Goal: Task Accomplishment & Management: Use online tool/utility

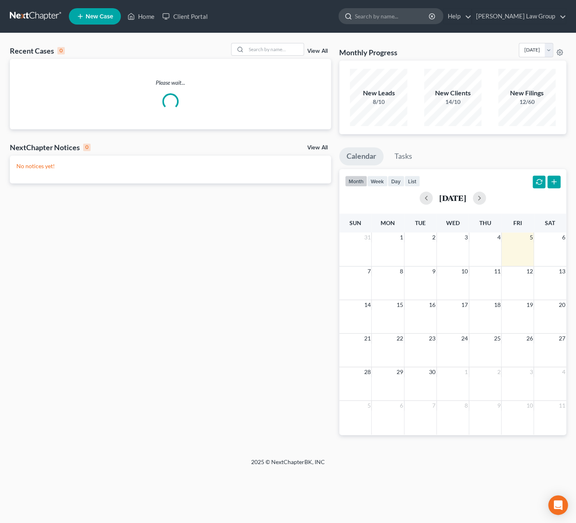
click at [420, 17] on input "search" at bounding box center [392, 16] width 75 height 15
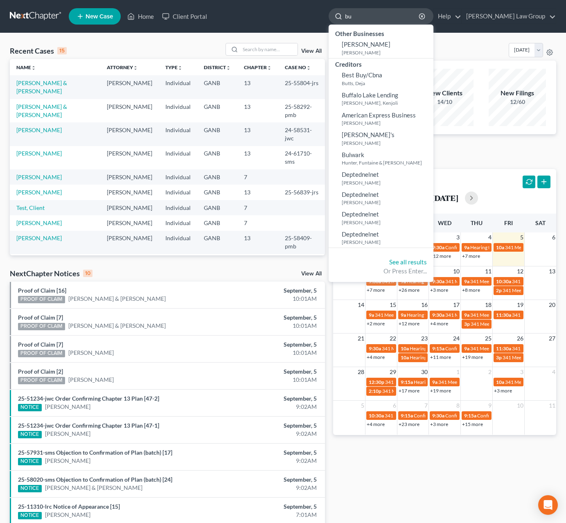
type input "b"
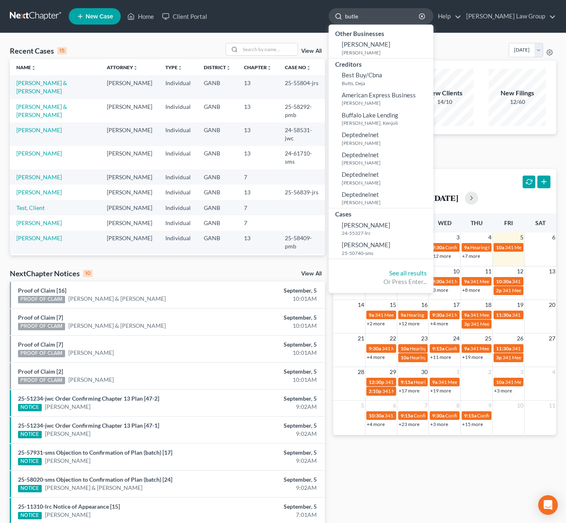
type input "butler"
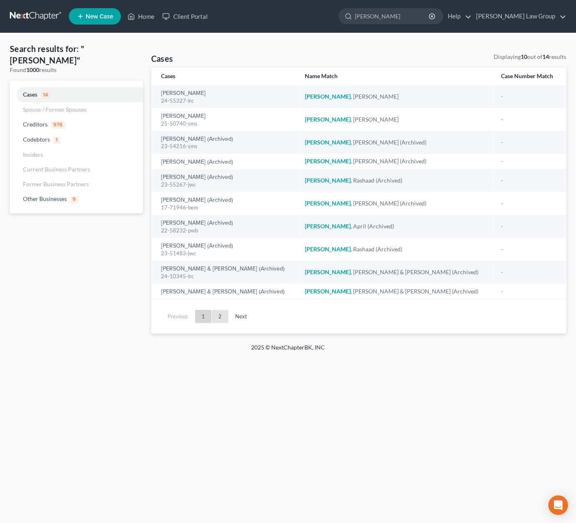
click at [223, 316] on link "2" at bounding box center [220, 316] width 16 height 13
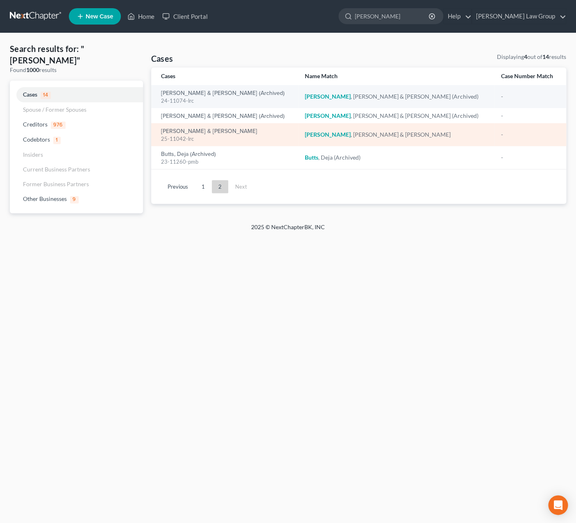
click at [188, 137] on div "25-11042-lrc" at bounding box center [226, 139] width 131 height 8
click at [190, 133] on link "Butler, Robert & Freda" at bounding box center [209, 132] width 96 height 6
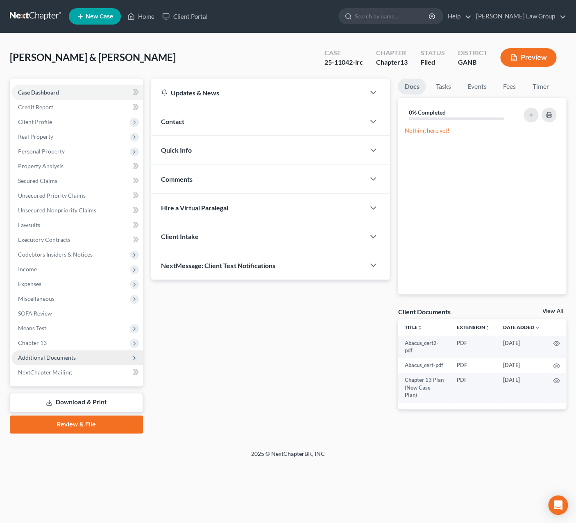
click at [83, 353] on span "Additional Documents" at bounding box center [76, 357] width 131 height 15
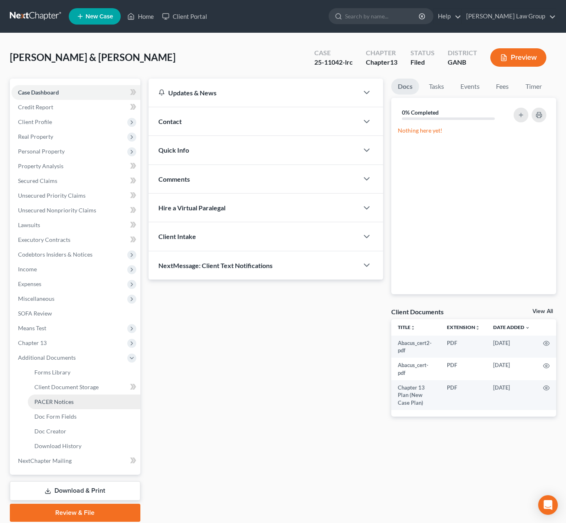
drag, startPoint x: 100, startPoint y: 401, endPoint x: 129, endPoint y: 395, distance: 28.9
click at [100, 400] on link "PACER Notices" at bounding box center [84, 402] width 113 height 15
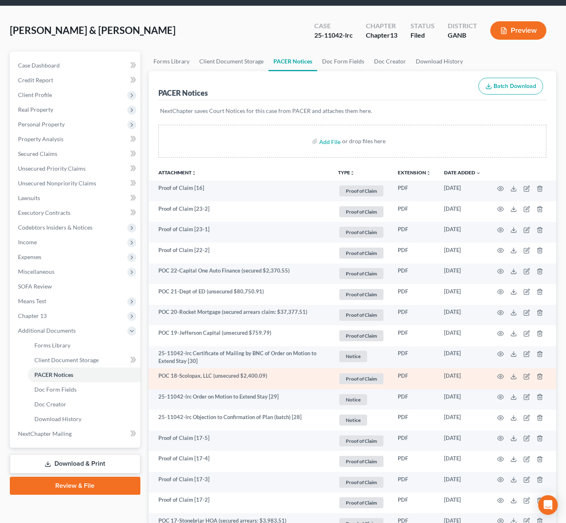
scroll to position [101, 0]
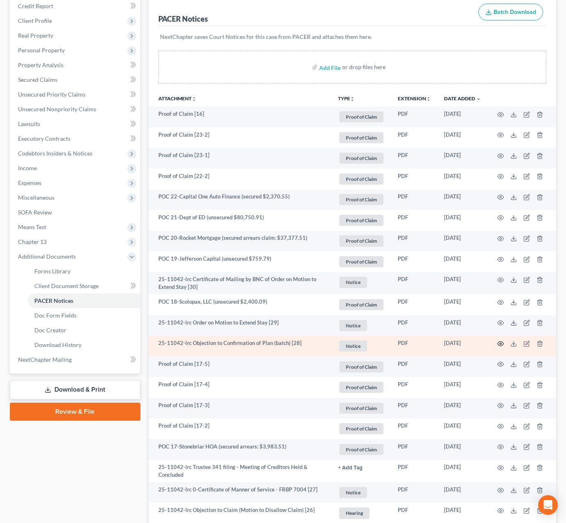
click at [499, 346] on icon "button" at bounding box center [501, 343] width 6 height 5
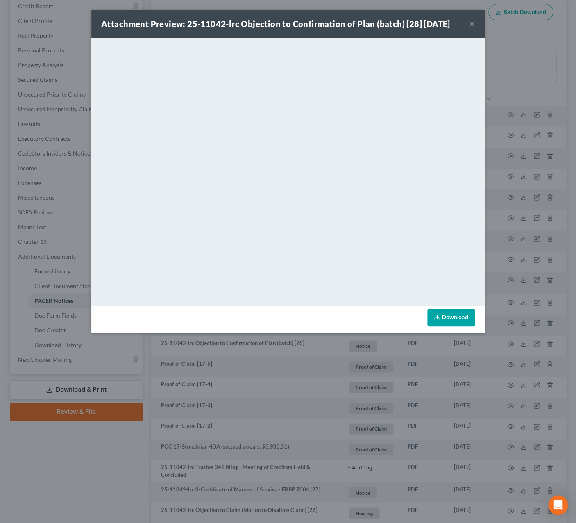
click at [474, 23] on button "×" at bounding box center [472, 24] width 6 height 10
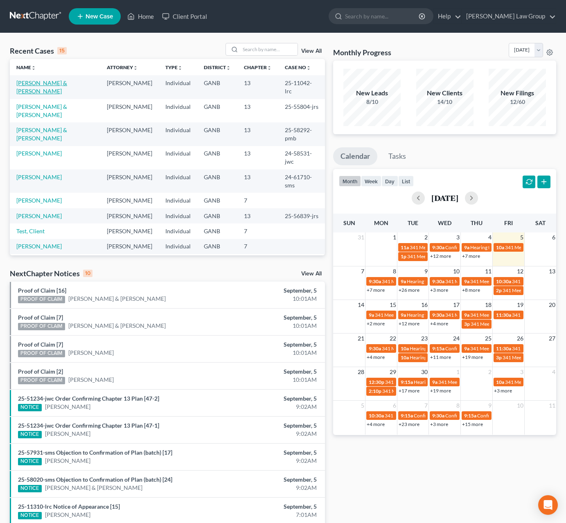
click at [62, 81] on link "Butler, Robert & Freda" at bounding box center [41, 86] width 51 height 15
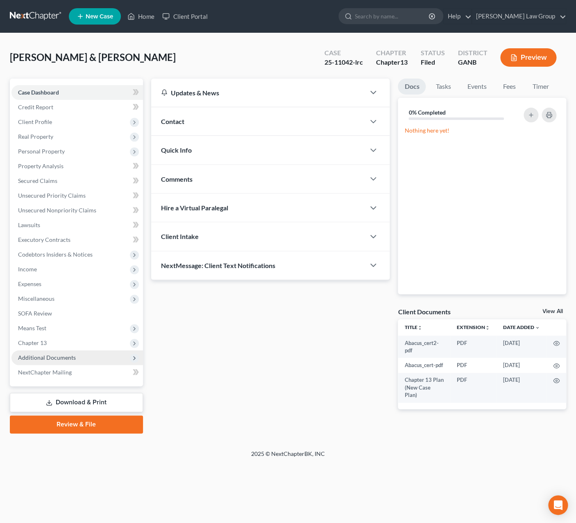
click at [75, 361] on span "Additional Documents" at bounding box center [76, 357] width 131 height 15
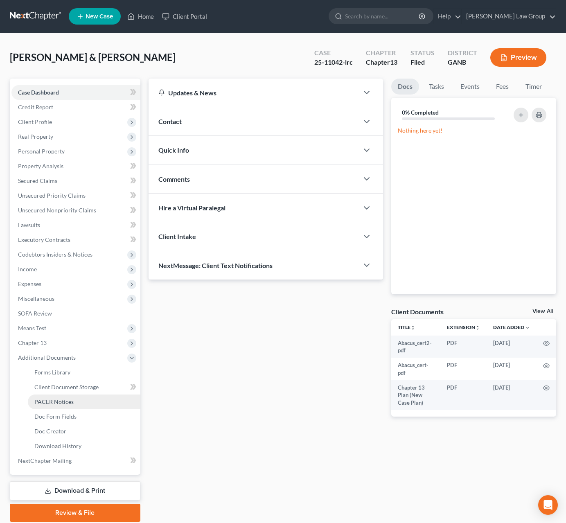
click at [85, 401] on link "PACER Notices" at bounding box center [84, 402] width 113 height 15
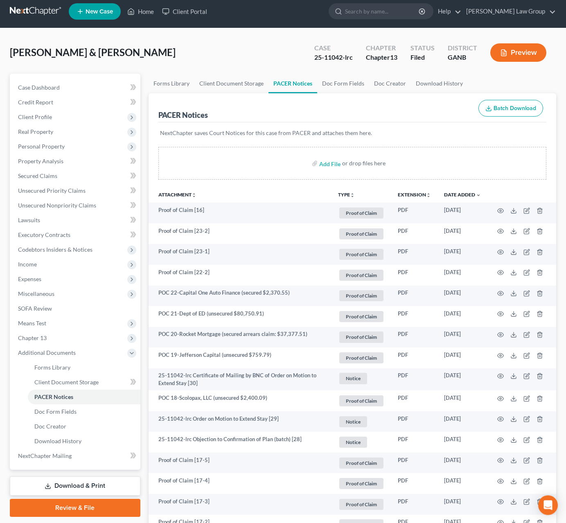
scroll to position [7, 0]
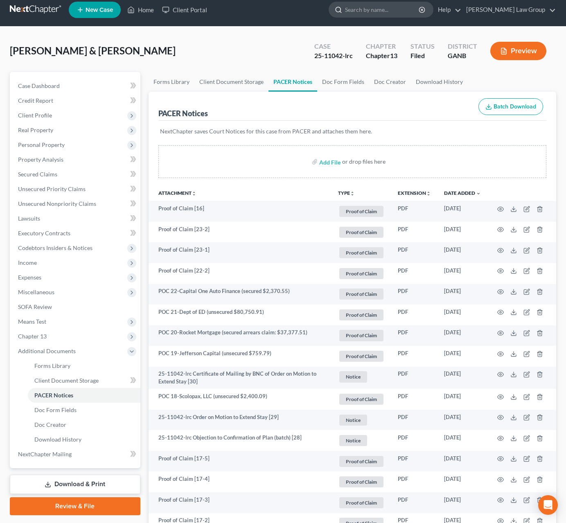
click at [400, 11] on input "search" at bounding box center [382, 9] width 75 height 15
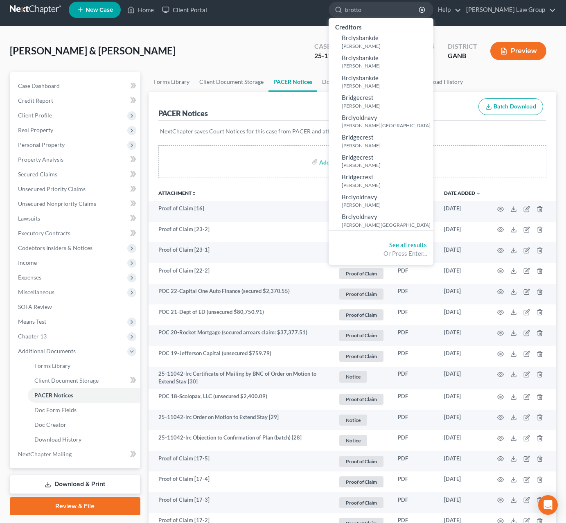
type input "brotton"
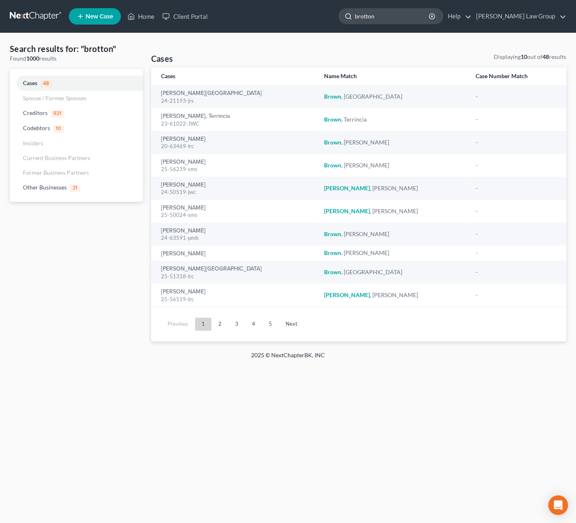
click at [395, 20] on input "brotton" at bounding box center [392, 16] width 75 height 15
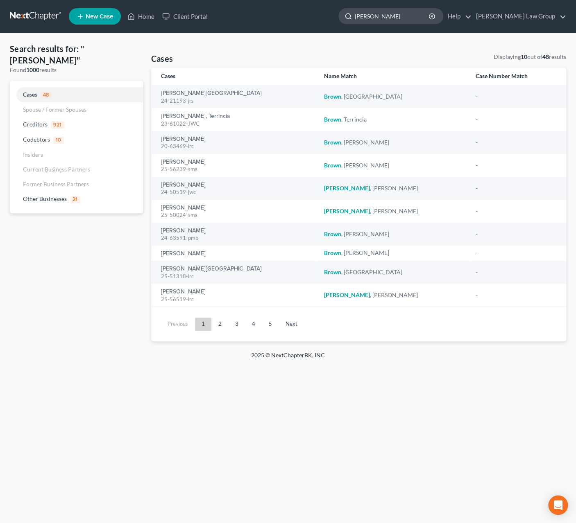
type input "[PERSON_NAME]"
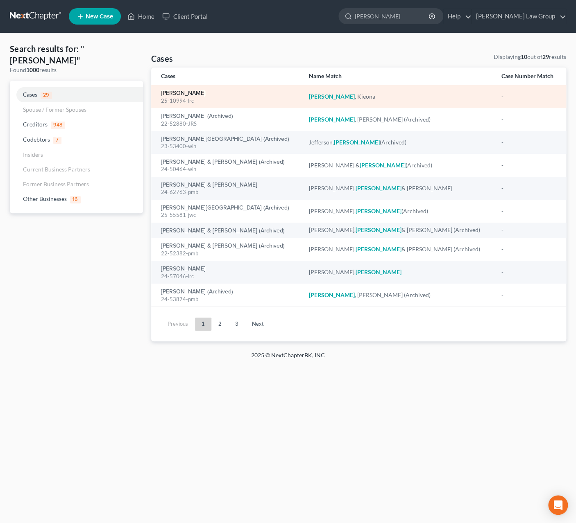
click at [177, 93] on link "[PERSON_NAME]" at bounding box center [183, 93] width 45 height 6
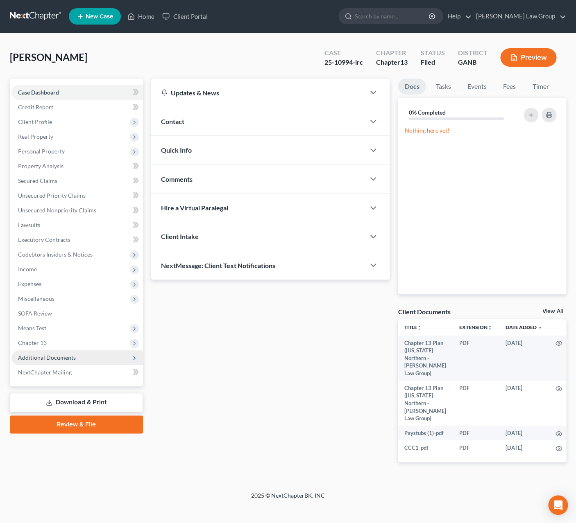
click at [85, 356] on span "Additional Documents" at bounding box center [76, 357] width 131 height 15
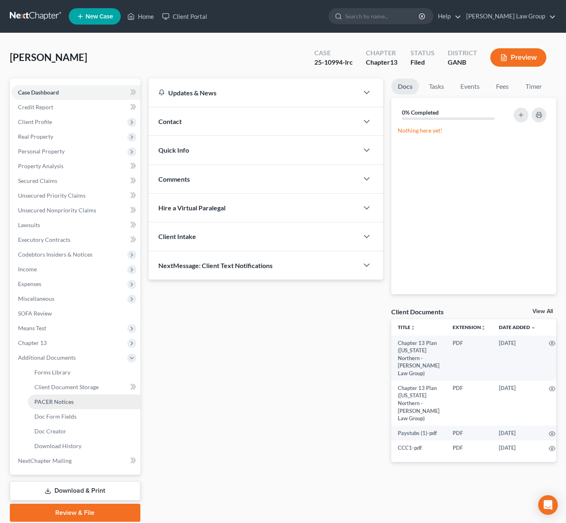
drag, startPoint x: 83, startPoint y: 402, endPoint x: 158, endPoint y: 383, distance: 77.8
click at [83, 402] on link "PACER Notices" at bounding box center [84, 402] width 113 height 15
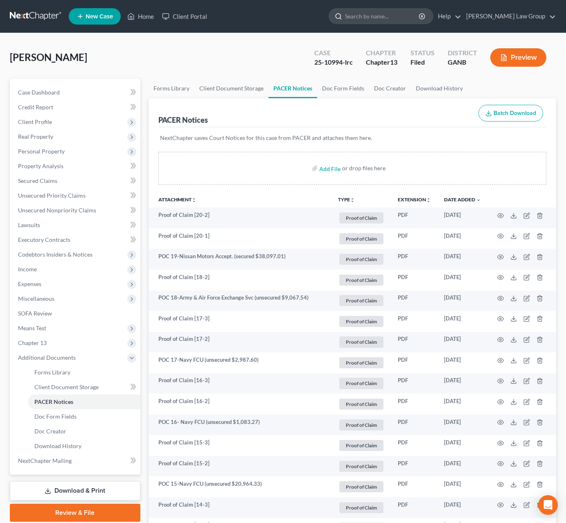
drag, startPoint x: 388, startPoint y: 16, endPoint x: 392, endPoint y: 9, distance: 8.2
click at [389, 14] on input "search" at bounding box center [382, 16] width 75 height 15
type input "love"
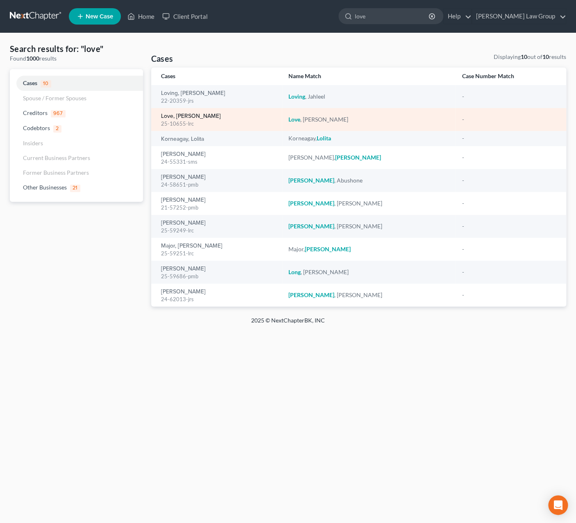
click at [191, 119] on link "Love, [PERSON_NAME]" at bounding box center [191, 116] width 60 height 6
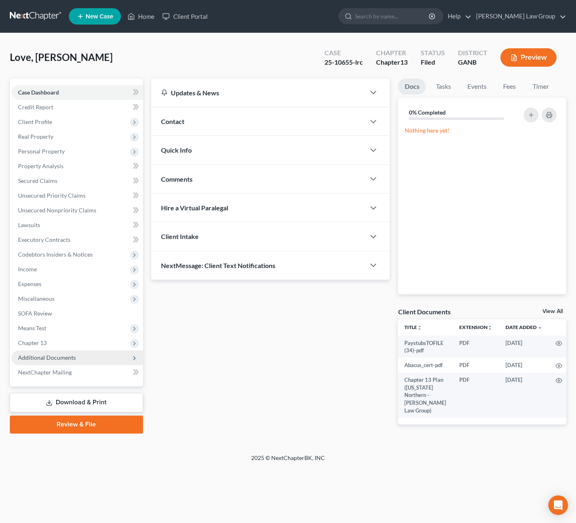
click at [63, 357] on span "Additional Documents" at bounding box center [47, 357] width 58 height 7
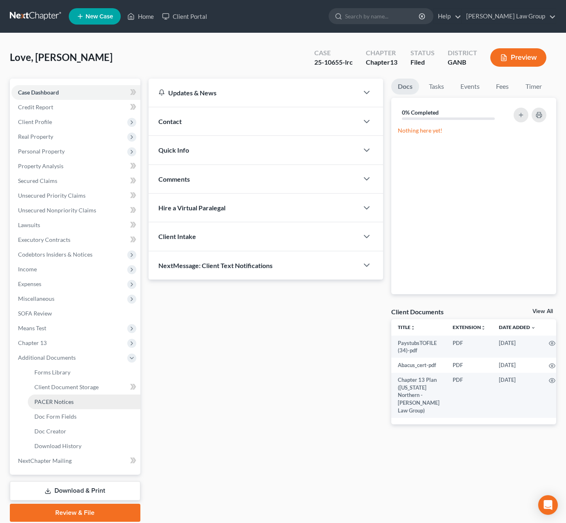
click at [63, 399] on span "PACER Notices" at bounding box center [53, 401] width 39 height 7
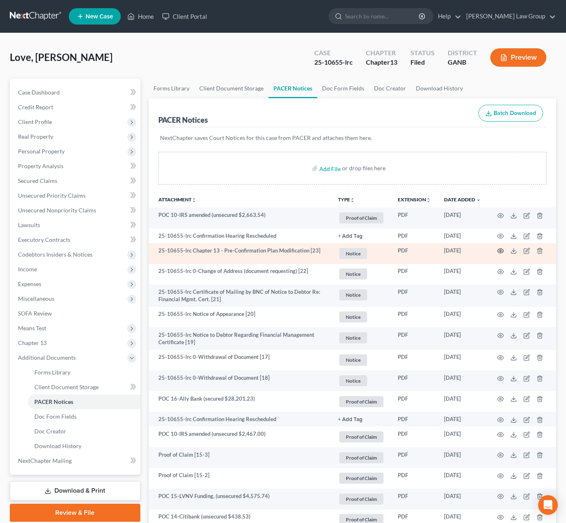
click at [499, 252] on icon "button" at bounding box center [500, 251] width 7 height 7
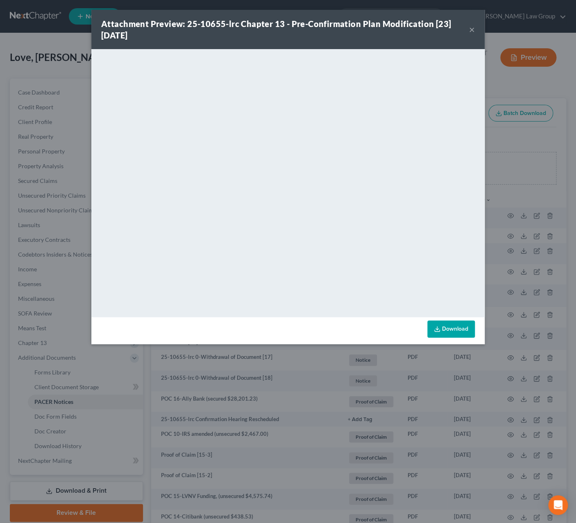
click at [473, 32] on button "×" at bounding box center [472, 30] width 6 height 10
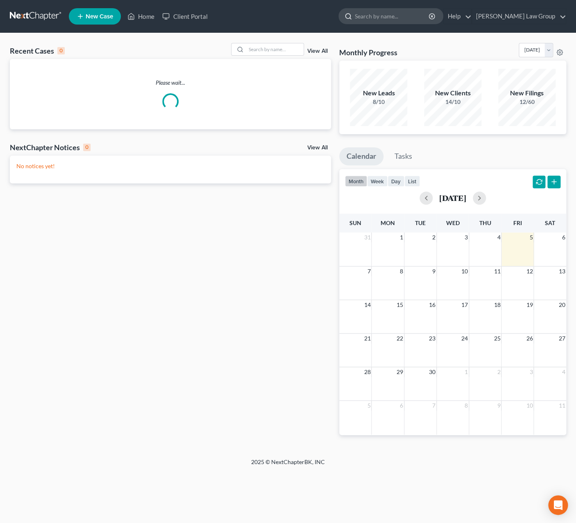
click at [399, 21] on input "search" at bounding box center [392, 16] width 75 height 15
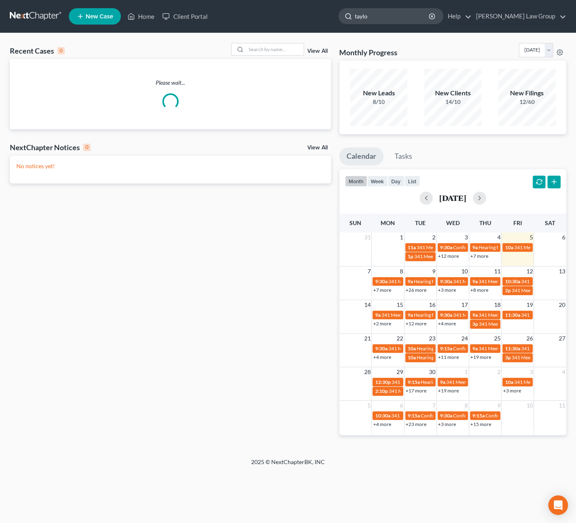
type input "[PERSON_NAME]"
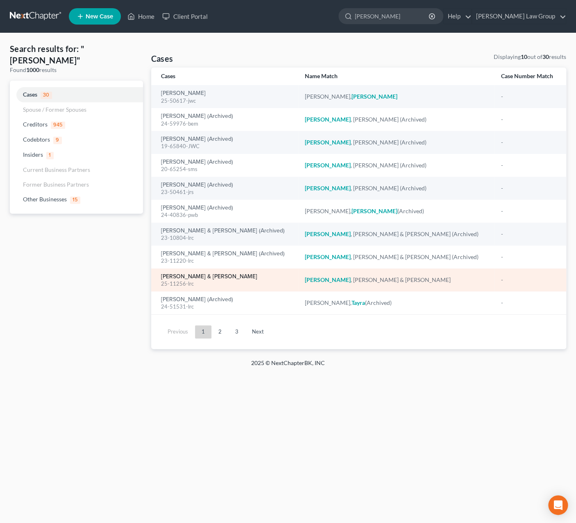
click at [214, 276] on link "[PERSON_NAME] & [PERSON_NAME]" at bounding box center [209, 277] width 96 height 6
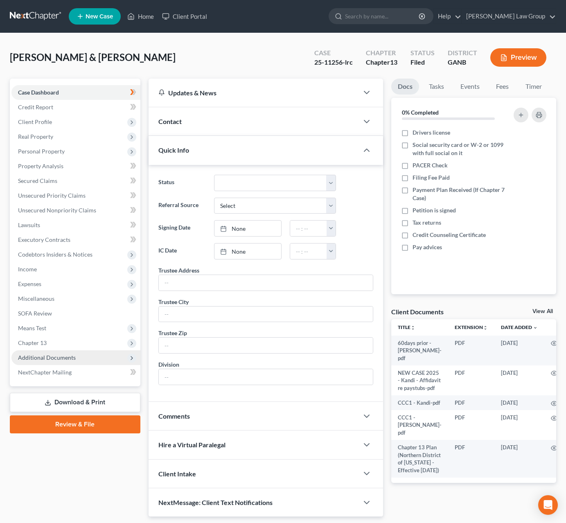
click at [61, 356] on span "Additional Documents" at bounding box center [47, 357] width 58 height 7
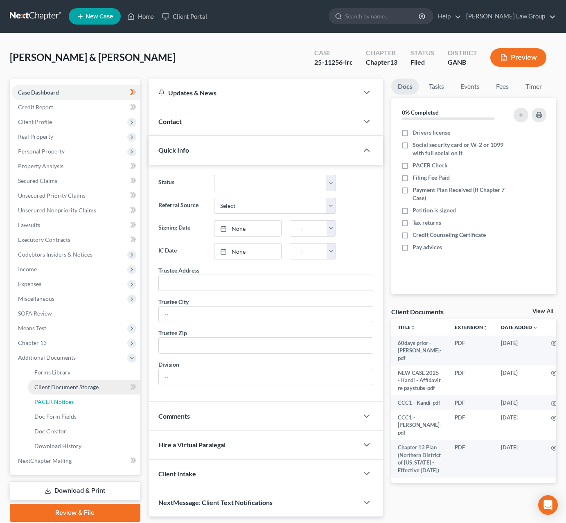
drag, startPoint x: 71, startPoint y: 400, endPoint x: 97, endPoint y: 389, distance: 28.1
click at [71, 400] on span "PACER Notices" at bounding box center [53, 401] width 39 height 7
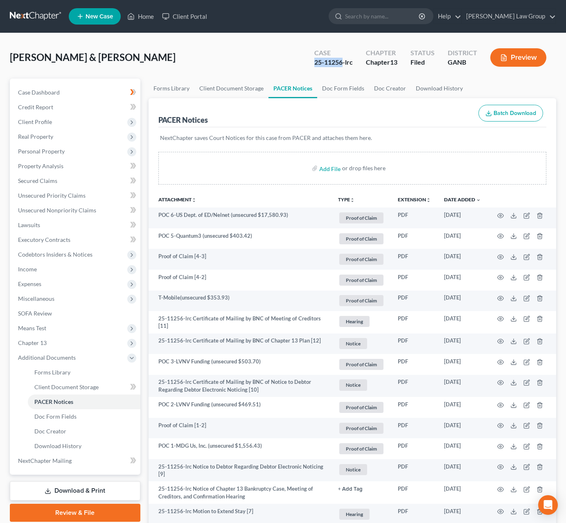
drag, startPoint x: 341, startPoint y: 61, endPoint x: 314, endPoint y: 63, distance: 27.1
click at [314, 63] on div "25-11256-lrc" at bounding box center [333, 62] width 38 height 9
copy div "25-11256"
click at [388, 14] on input "search" at bounding box center [382, 16] width 75 height 15
paste input "25-11256"
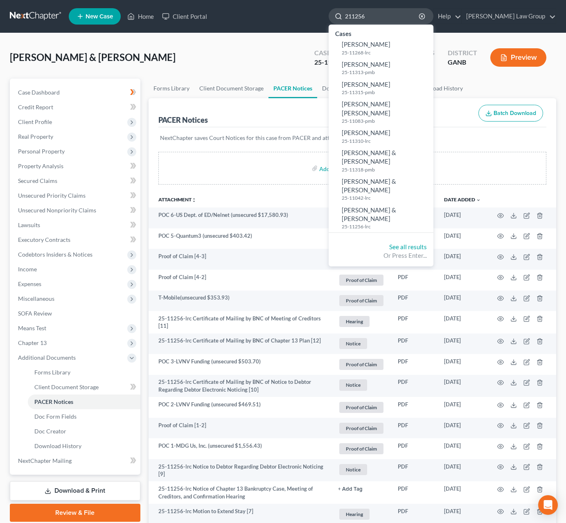
type input "11256"
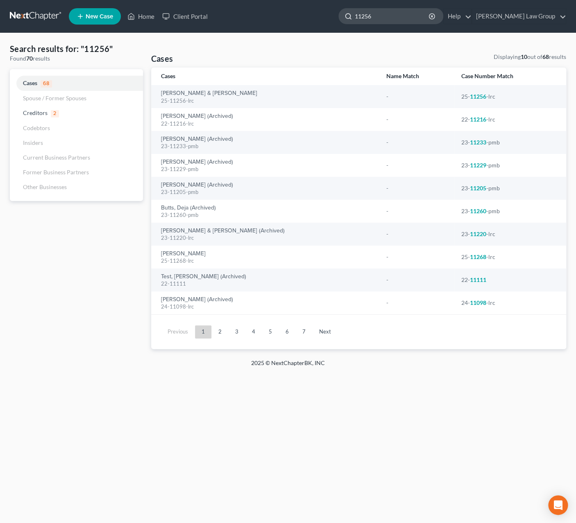
drag, startPoint x: 418, startPoint y: 20, endPoint x: 372, endPoint y: 19, distance: 45.5
click at [372, 19] on input "11256" at bounding box center [392, 16] width 75 height 15
type input "love"
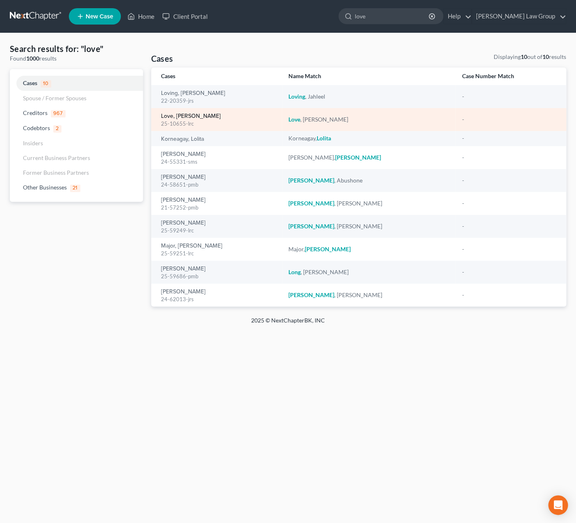
click at [191, 117] on link "Love, Michelle" at bounding box center [191, 116] width 60 height 6
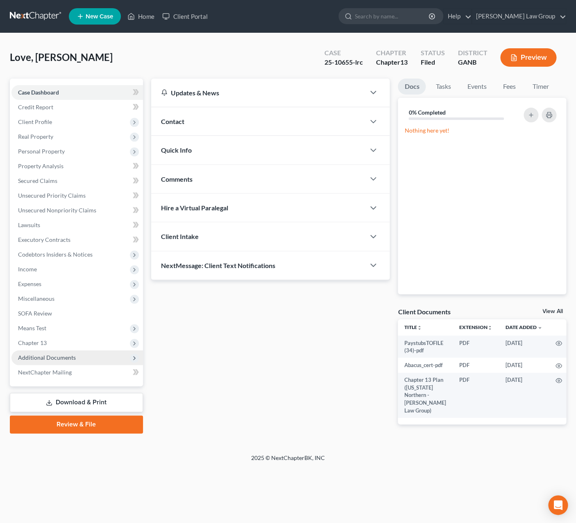
click at [90, 359] on span "Additional Documents" at bounding box center [76, 357] width 131 height 15
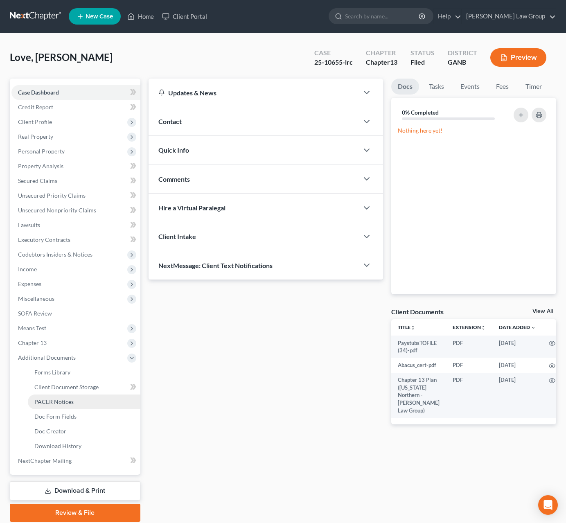
click at [97, 396] on link "PACER Notices" at bounding box center [84, 402] width 113 height 15
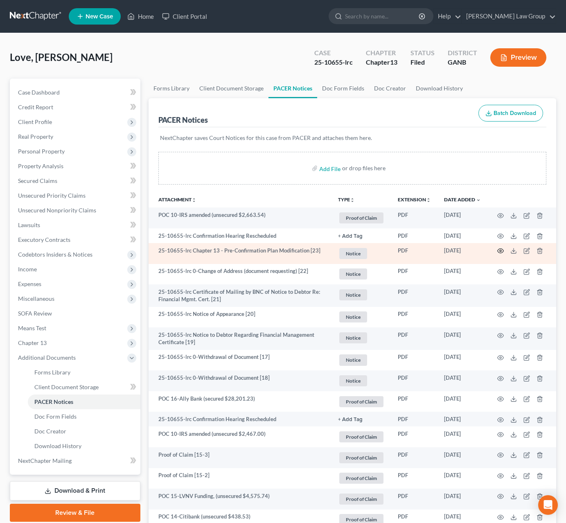
click at [502, 254] on icon "button" at bounding box center [500, 251] width 7 height 7
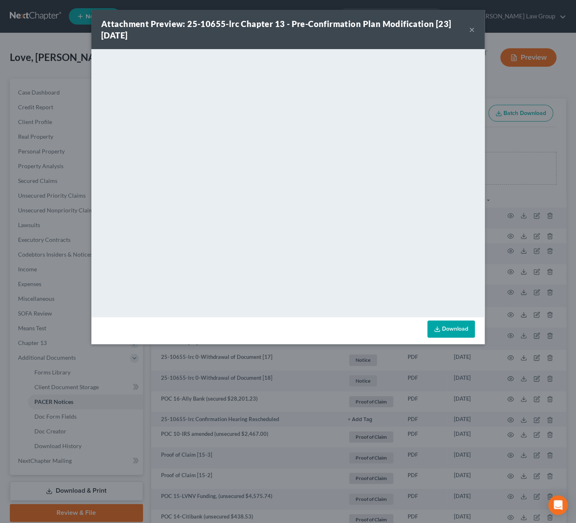
click at [472, 33] on button "×" at bounding box center [472, 30] width 6 height 10
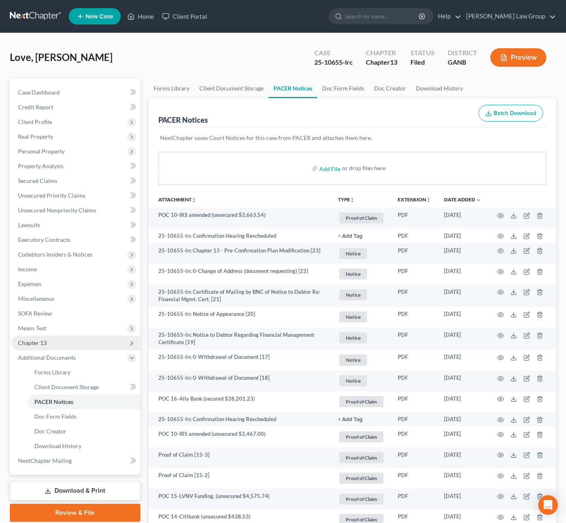
click at [71, 336] on span "Chapter 13" at bounding box center [75, 343] width 129 height 15
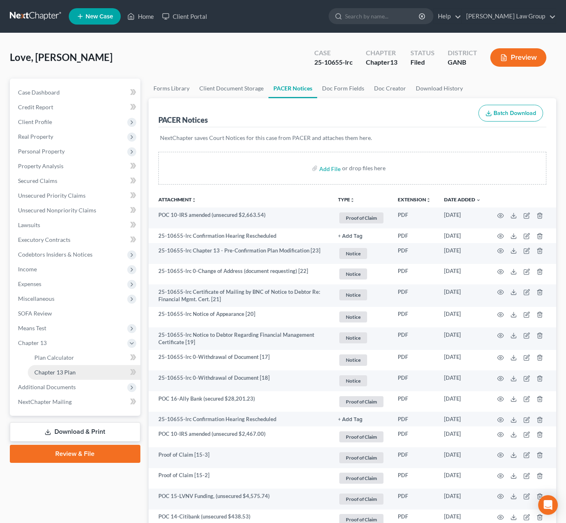
click at [86, 377] on link "Chapter 13 Plan" at bounding box center [84, 372] width 113 height 15
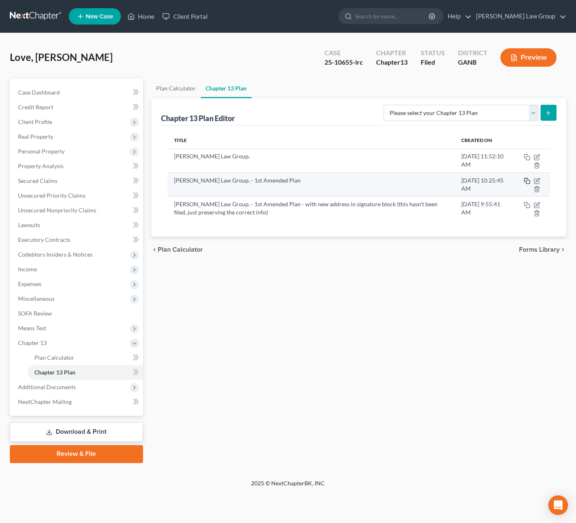
click at [527, 181] on icon "button" at bounding box center [526, 181] width 7 height 7
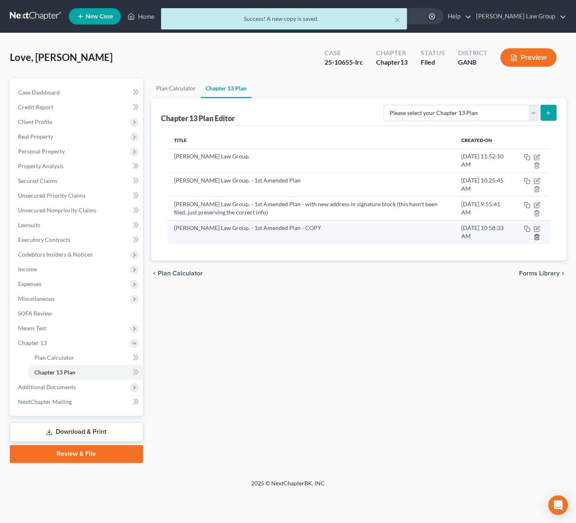
click at [536, 240] on icon "button" at bounding box center [536, 237] width 7 height 7
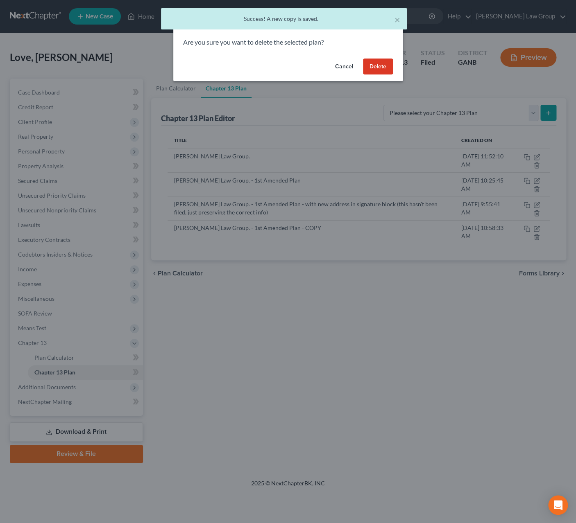
click at [378, 70] on button "Delete" at bounding box center [378, 67] width 30 height 16
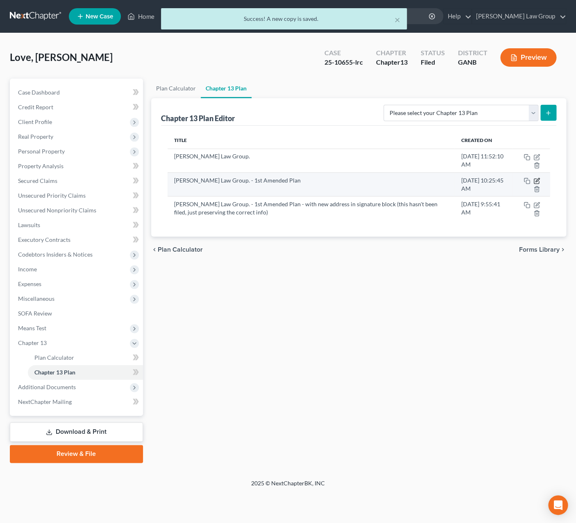
click at [538, 180] on icon "button" at bounding box center [537, 180] width 4 height 4
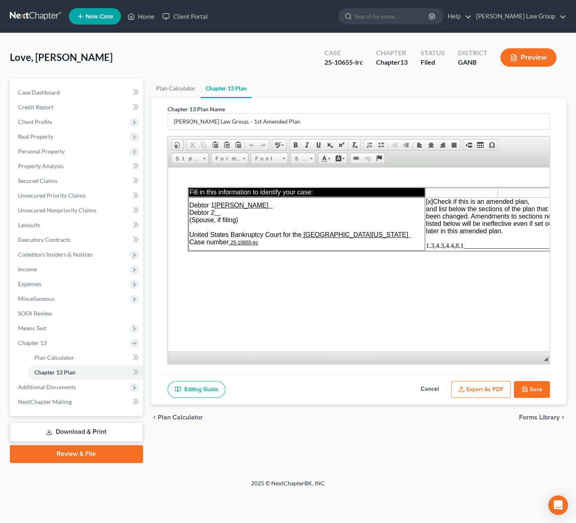
click at [427, 391] on button "Cancel" at bounding box center [429, 389] width 36 height 17
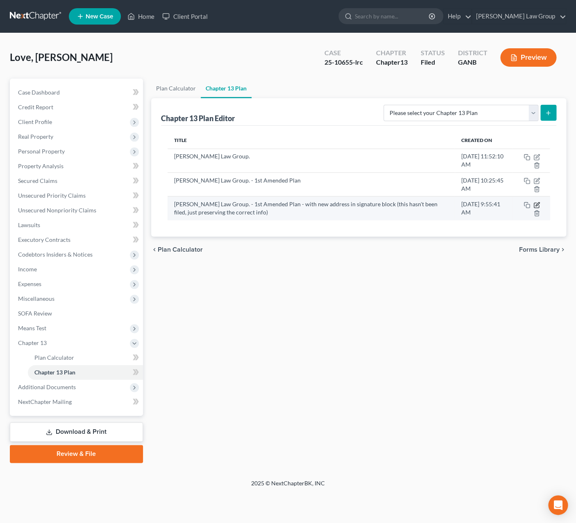
click at [536, 205] on icon "button" at bounding box center [535, 205] width 5 height 5
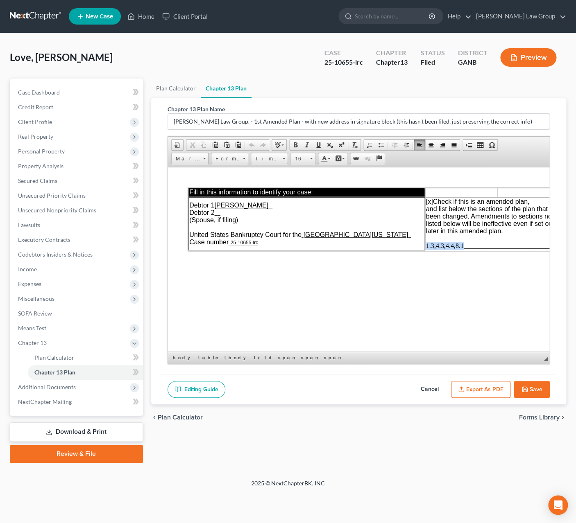
drag, startPoint x: 463, startPoint y: 255, endPoint x: 424, endPoint y: 254, distance: 39.3
click at [425, 250] on td "[x] Check if this is an amended plan, and list below the sections of the plan t…" at bounding box center [497, 223] width 144 height 53
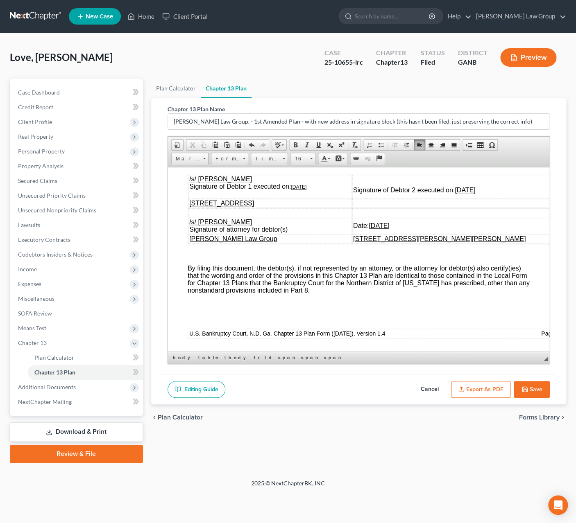
scroll to position [4073, 0]
click at [474, 193] on u "[DATE]" at bounding box center [464, 189] width 20 height 7
click at [300, 190] on u "[DATE]" at bounding box center [298, 187] width 16 height 6
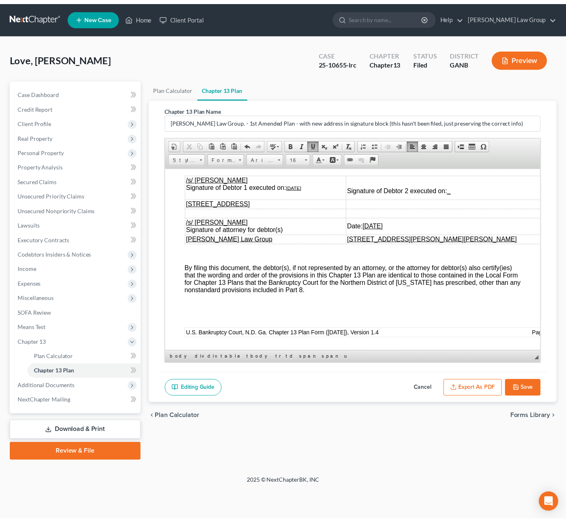
scroll to position [4147, 0]
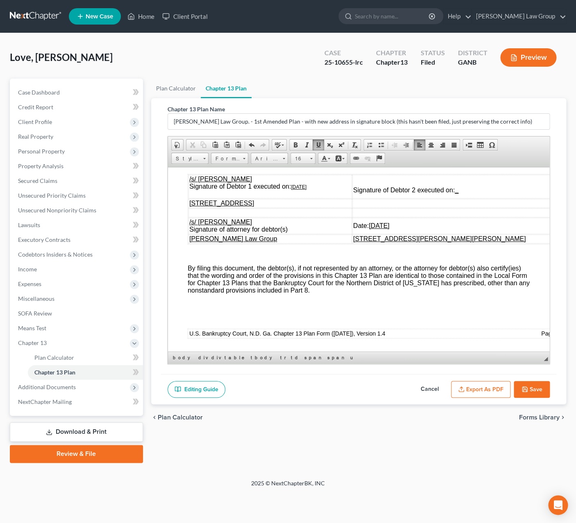
click at [388, 229] on u "[DATE]" at bounding box center [378, 225] width 20 height 7
click at [529, 395] on button "Save" at bounding box center [531, 389] width 36 height 17
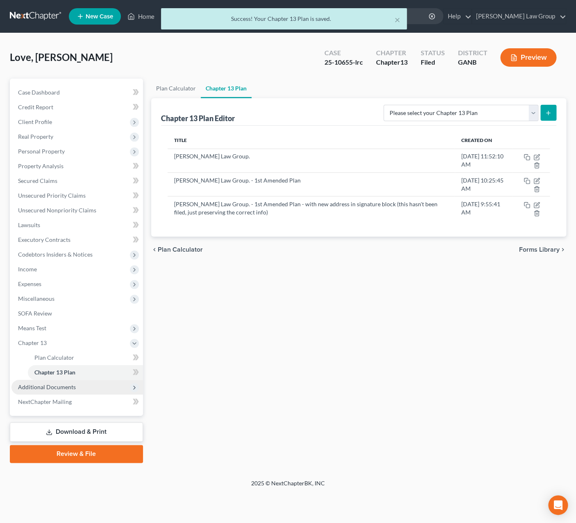
click at [50, 383] on span "Additional Documents" at bounding box center [76, 387] width 131 height 15
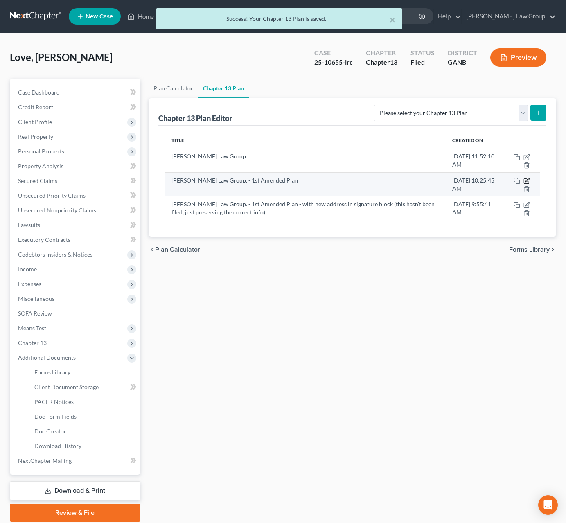
click at [527, 183] on icon "button" at bounding box center [527, 181] width 7 height 7
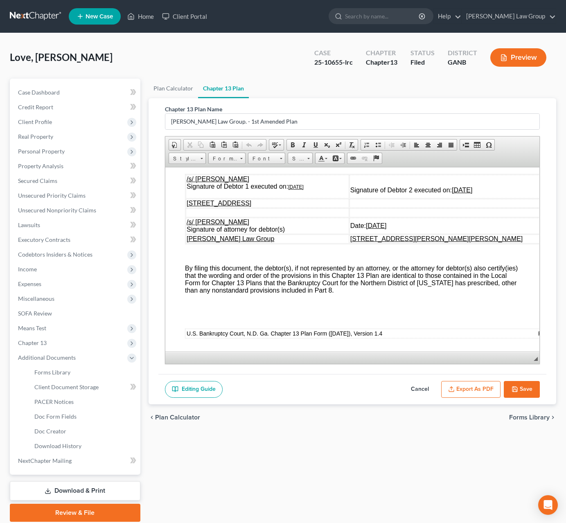
scroll to position [4124, 0]
drag, startPoint x: 535, startPoint y: 203, endPoint x: 709, endPoint y: 487, distance: 332.7
click at [422, 390] on button "Cancel" at bounding box center [420, 389] width 36 height 17
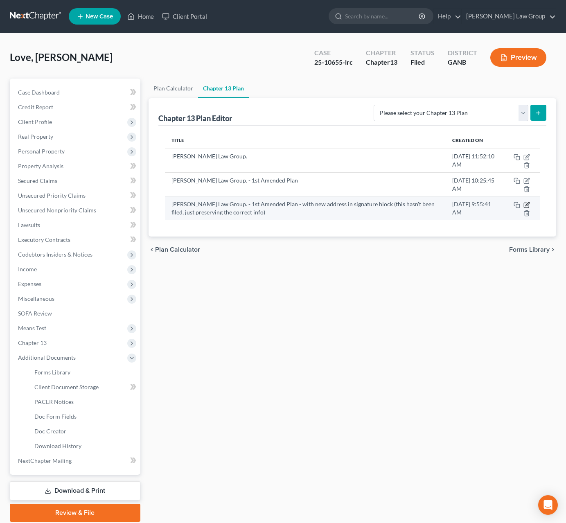
click at [528, 208] on icon "button" at bounding box center [527, 205] width 7 height 7
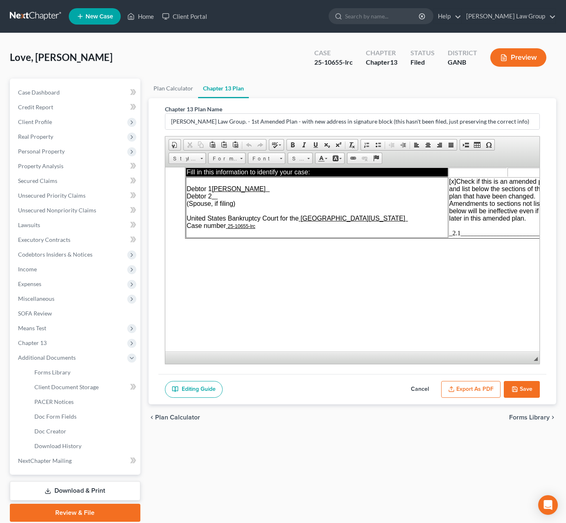
scroll to position [0, 0]
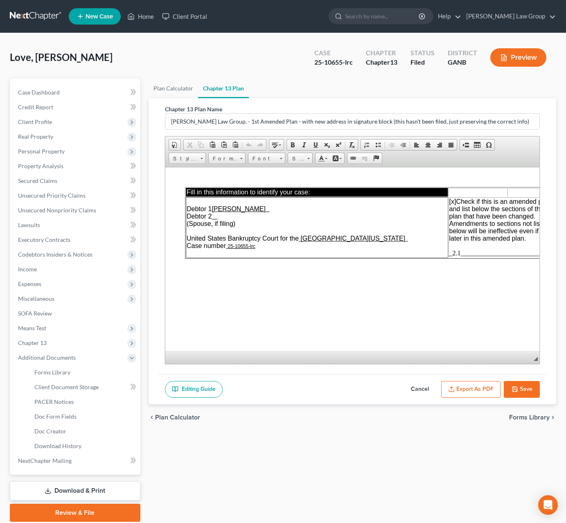
click at [479, 395] on button "Export as PDF" at bounding box center [470, 389] width 59 height 17
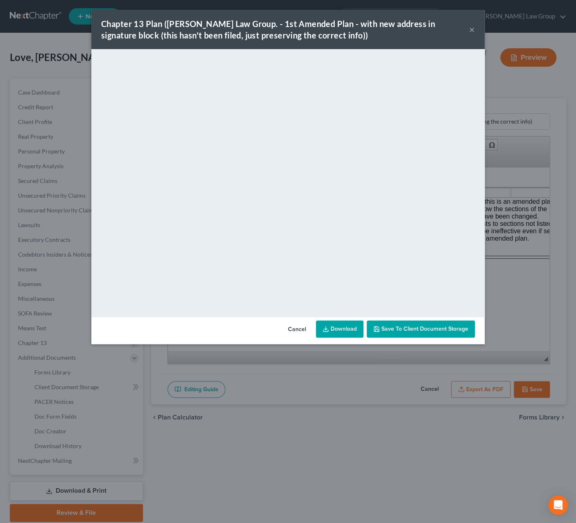
click at [345, 332] on link "Download" at bounding box center [339, 329] width 47 height 17
click at [470, 29] on button "×" at bounding box center [472, 30] width 6 height 10
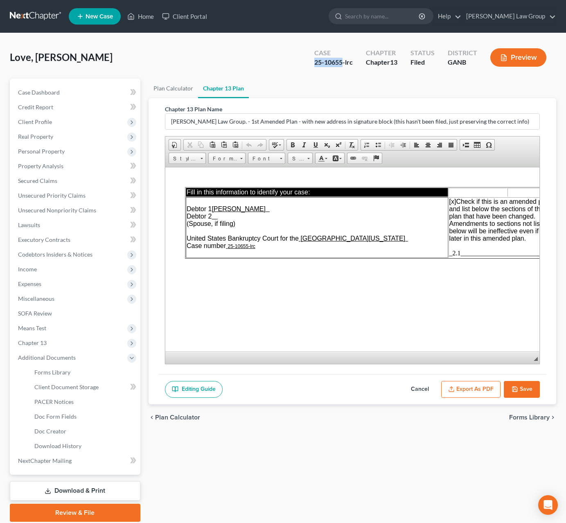
drag, startPoint x: 343, startPoint y: 64, endPoint x: 285, endPoint y: 65, distance: 57.7
click at [285, 65] on div "Love, Michelle Upgraded Case 25-10655-lrc Chapter Chapter 13 Status Filed Distr…" at bounding box center [283, 61] width 547 height 36
copy div "25-10655"
click at [69, 435] on link "Doc Creator" at bounding box center [84, 431] width 113 height 15
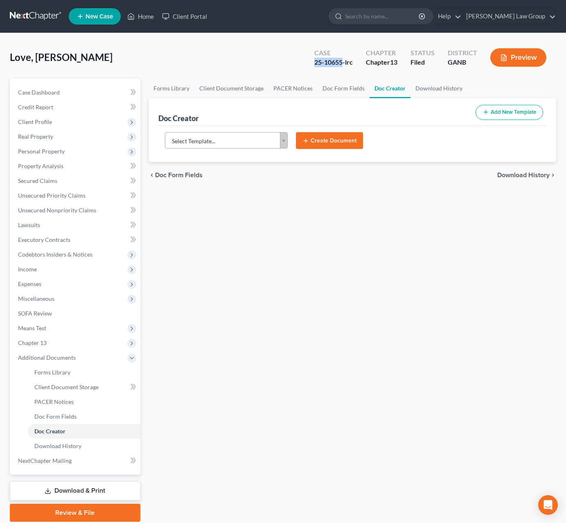
click at [286, 139] on body "Home New Case Client Portal Saedi Law Group ssudman@saedilawgroup.com My Accoun…" at bounding box center [283, 276] width 566 height 553
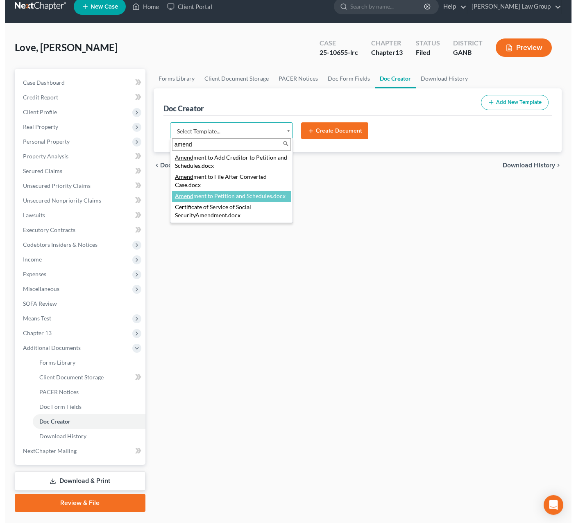
scroll to position [14, 0]
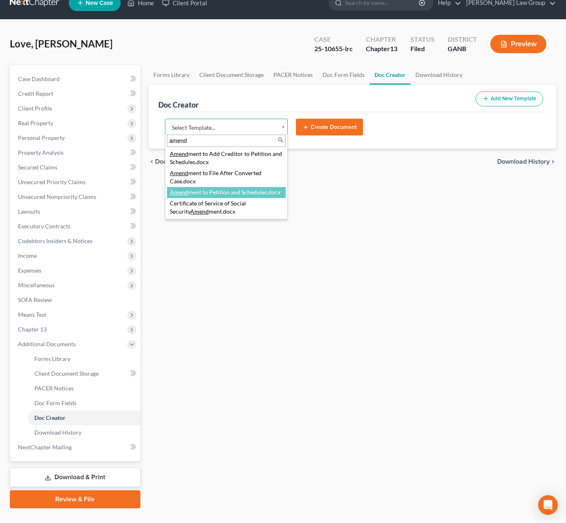
type input "amend"
select select "110999"
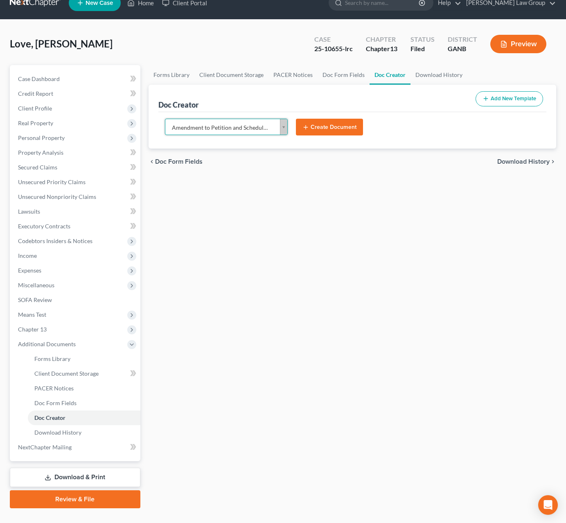
click at [324, 129] on button "Create Document" at bounding box center [329, 127] width 67 height 17
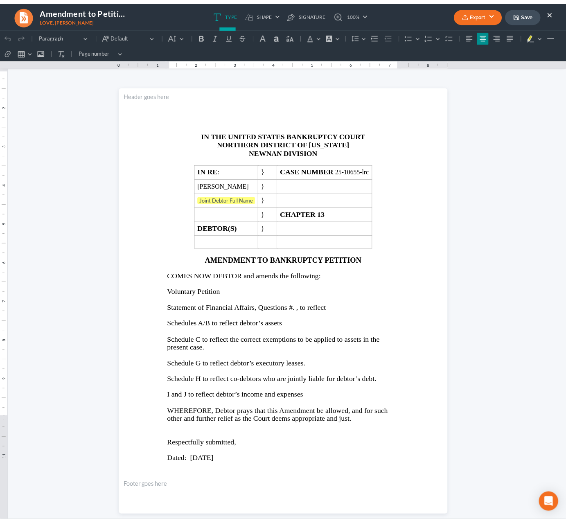
scroll to position [0, 0]
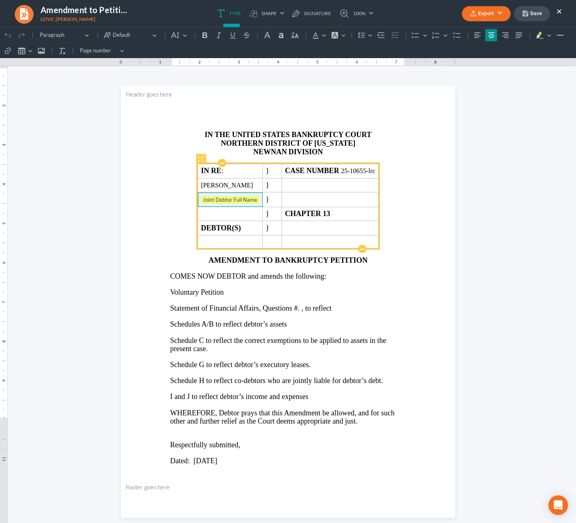
click at [259, 204] on span "Joint Debtor Full Name" at bounding box center [230, 200] width 59 height 8
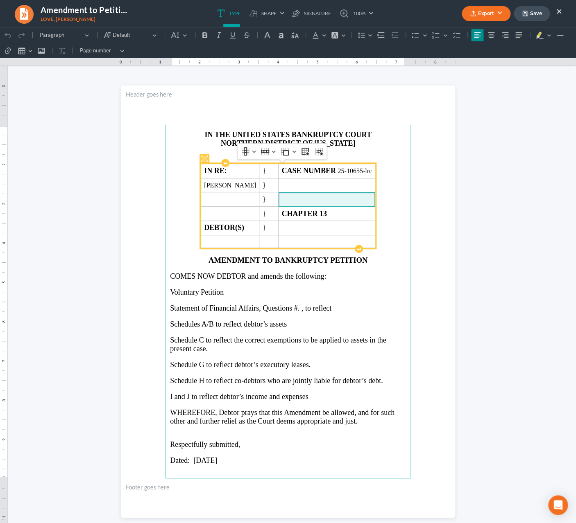
click at [324, 195] on td "Rich Text Editor, page-0-main" at bounding box center [326, 199] width 97 height 14
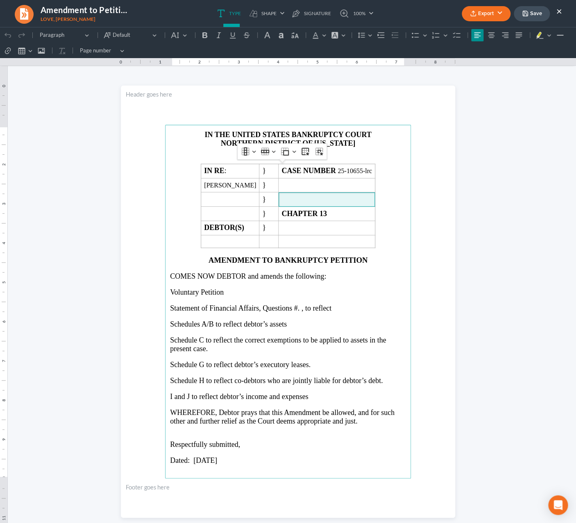
click at [558, 11] on button "×" at bounding box center [559, 11] width 6 height 10
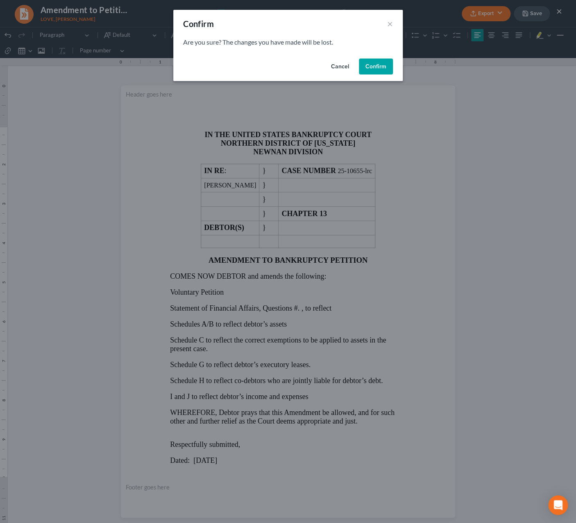
click at [340, 67] on button "Cancel" at bounding box center [339, 67] width 31 height 16
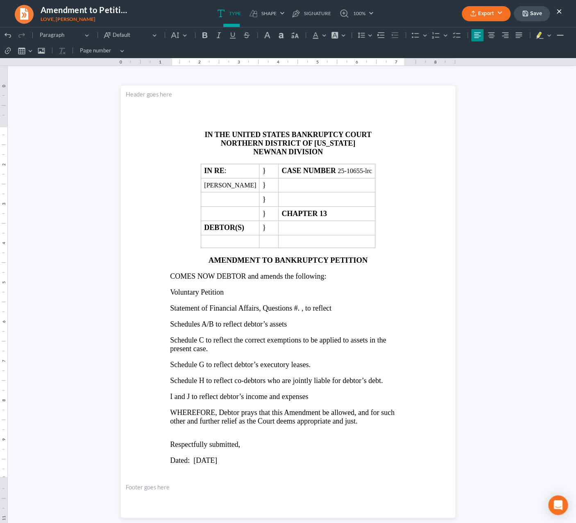
click at [554, 11] on ul "Export PDF Word Client Doc Storage Save ×" at bounding box center [511, 14] width 100 height 18
click at [558, 12] on button "×" at bounding box center [559, 11] width 6 height 10
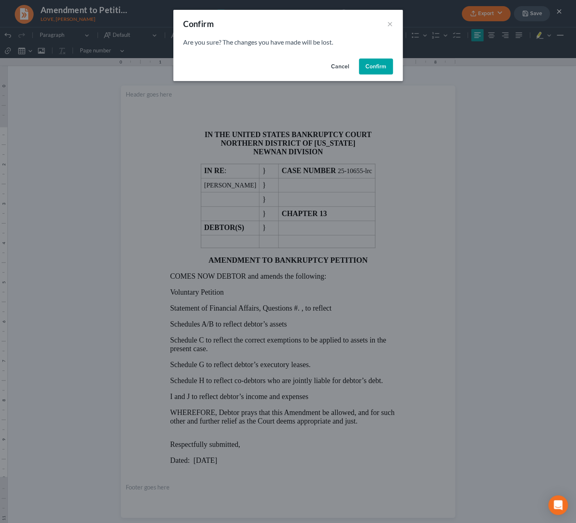
click at [377, 71] on button "Confirm" at bounding box center [376, 67] width 34 height 16
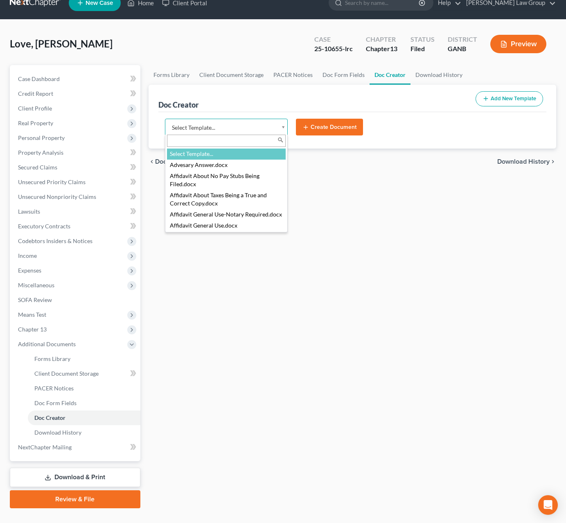
click at [281, 127] on body "Home New Case Client Portal Saedi Law Group ssudman@saedilawgroup.com My Accoun…" at bounding box center [283, 262] width 566 height 553
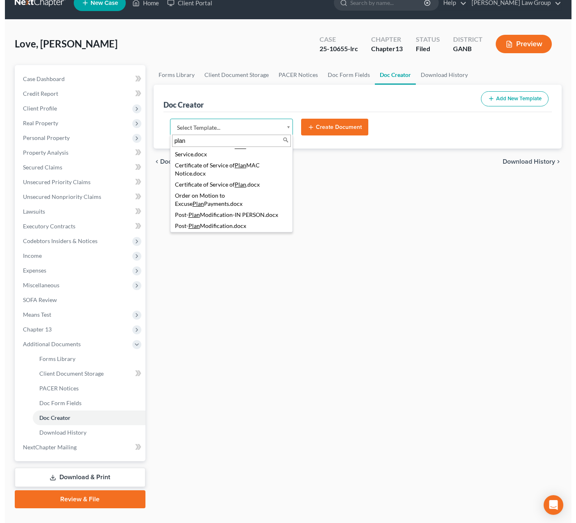
scroll to position [67, 0]
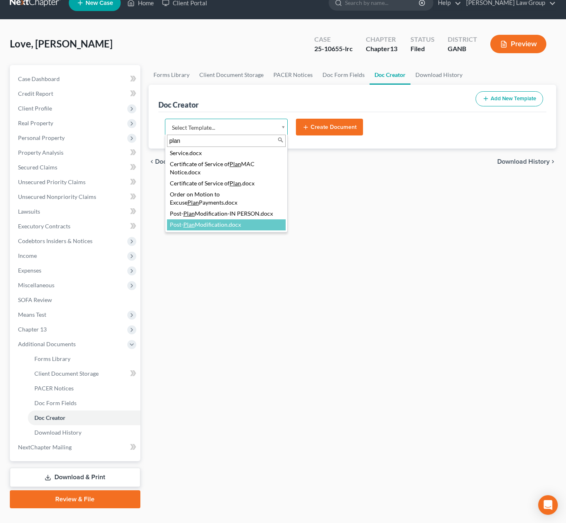
type input "plan"
select select "111669"
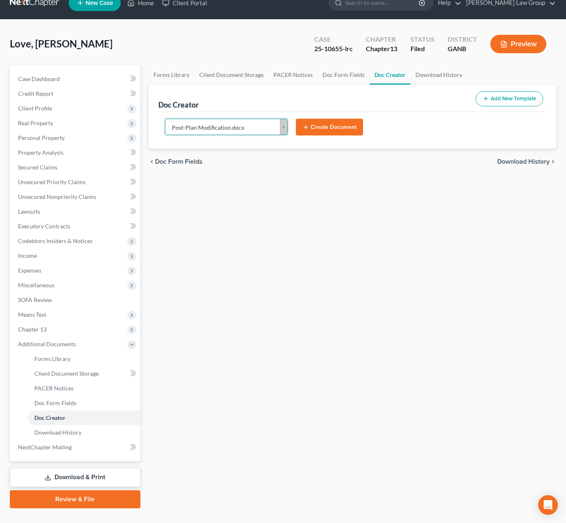
click at [321, 126] on button "Create Document" at bounding box center [329, 127] width 67 height 17
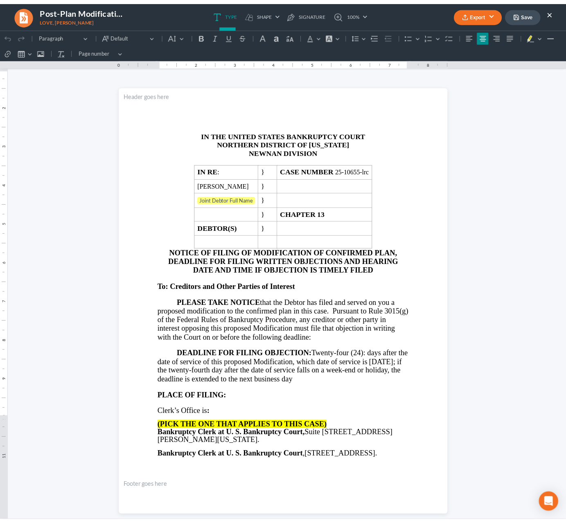
scroll to position [0, 0]
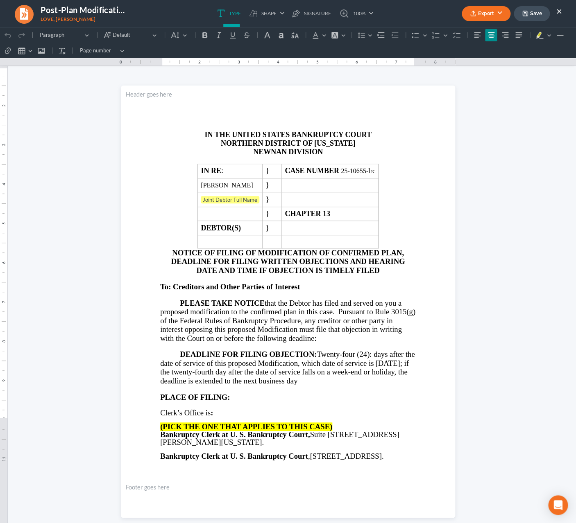
drag, startPoint x: 559, startPoint y: 14, endPoint x: 549, endPoint y: 2, distance: 15.4
click at [559, 14] on button "×" at bounding box center [559, 11] width 6 height 10
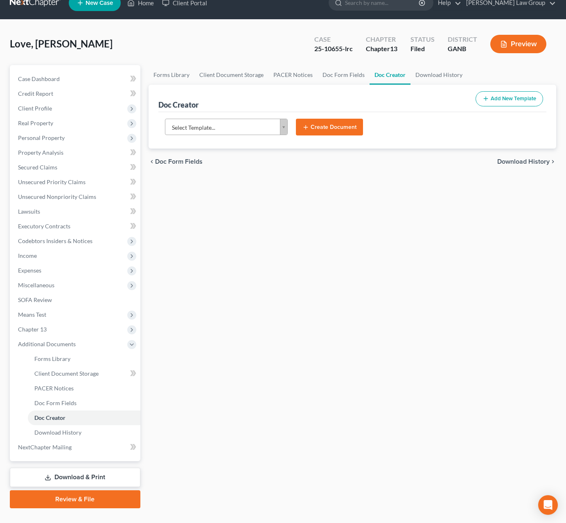
click at [286, 124] on body "Home New Case Client Portal Saedi Law Group ssudman@saedilawgroup.com My Accoun…" at bounding box center [283, 262] width 566 height 553
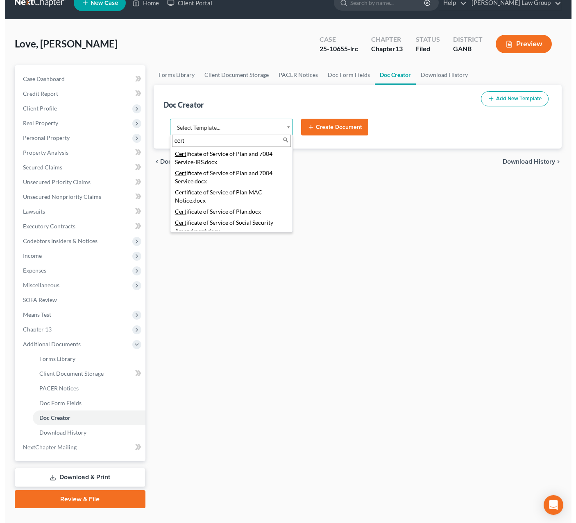
scroll to position [81, 0]
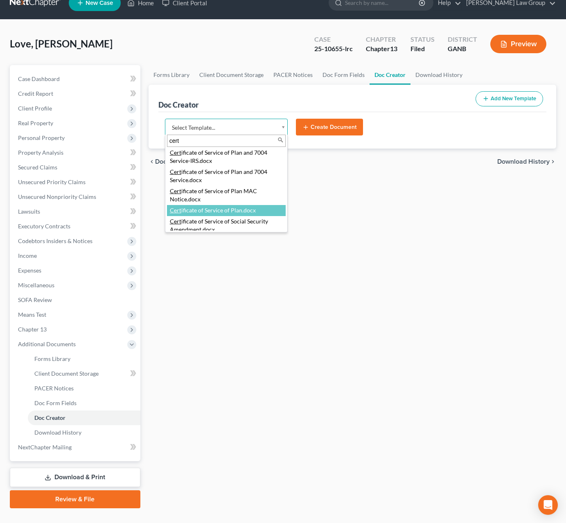
type input "cert"
select select "111545"
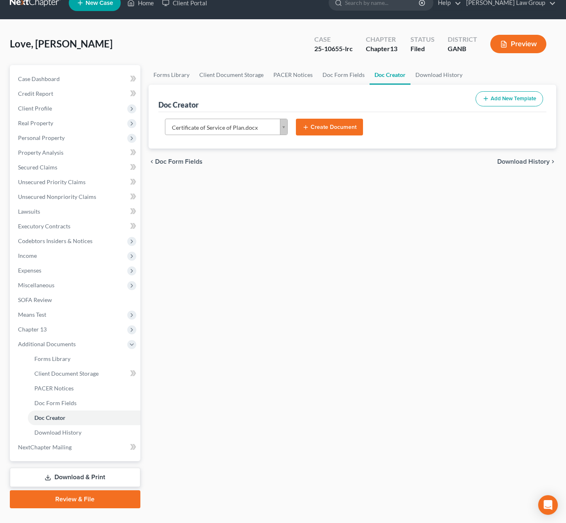
click at [329, 131] on button "Create Document" at bounding box center [329, 127] width 67 height 17
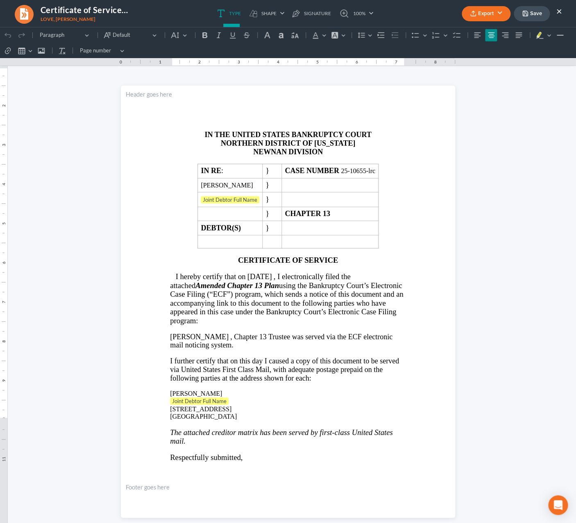
scroll to position [0, 0]
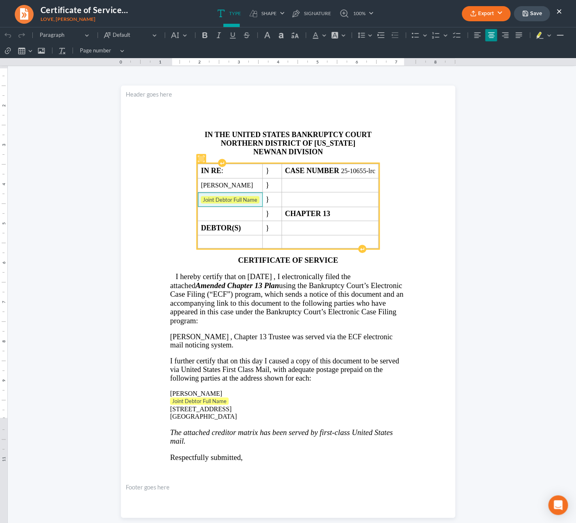
click at [246, 199] on span "Joint Debtor Full Name" at bounding box center [230, 200] width 59 height 8
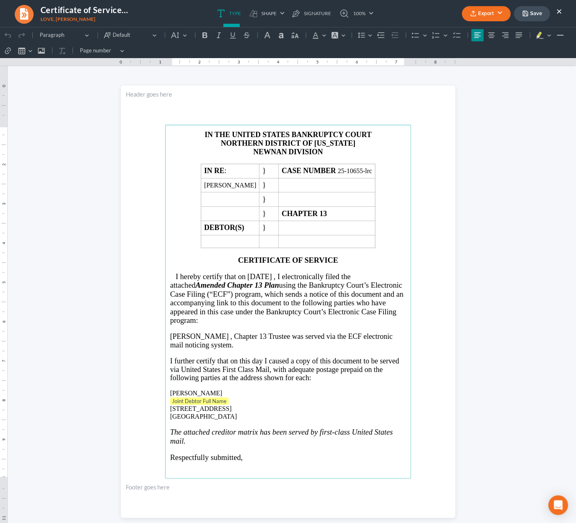
click at [234, 406] on p "Joint Debtor Full Name ⁠⁠⁠⁠⁠⁠⁠" at bounding box center [288, 401] width 236 height 8
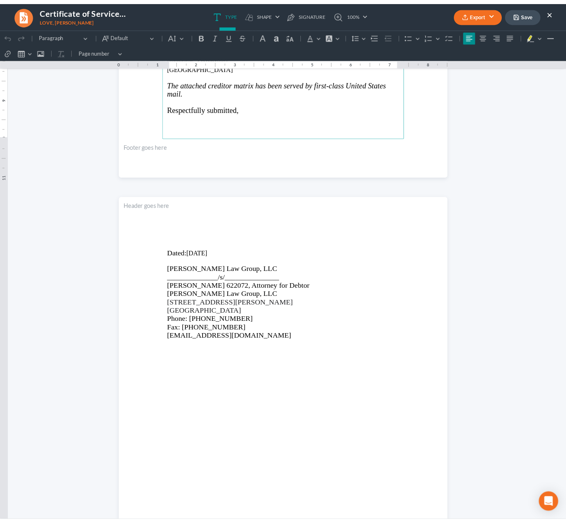
scroll to position [425, 0]
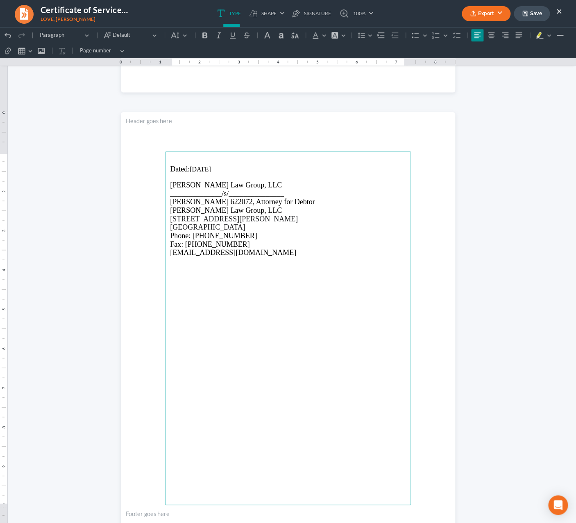
click at [497, 14] on button "Export" at bounding box center [485, 13] width 49 height 15
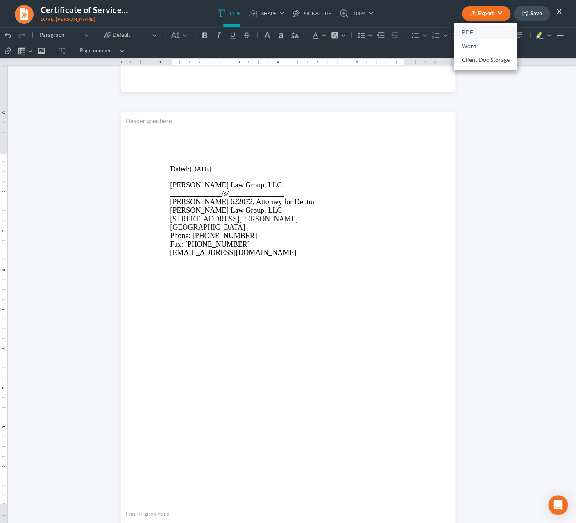
click at [459, 34] on link "PDF" at bounding box center [484, 33] width 63 height 14
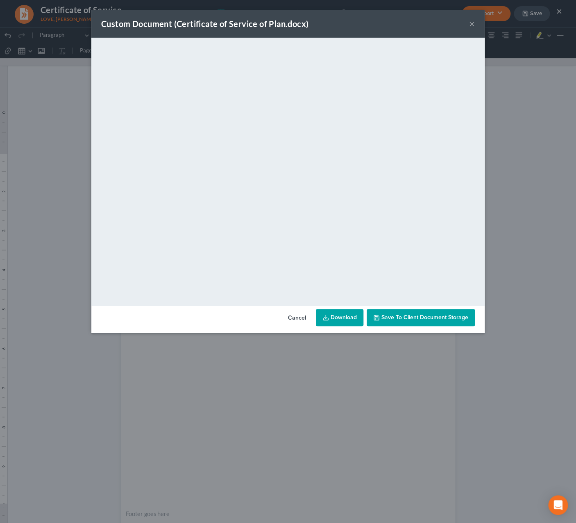
click at [341, 316] on link "Download" at bounding box center [339, 317] width 47 height 17
click at [292, 320] on button "Cancel" at bounding box center [296, 318] width 31 height 16
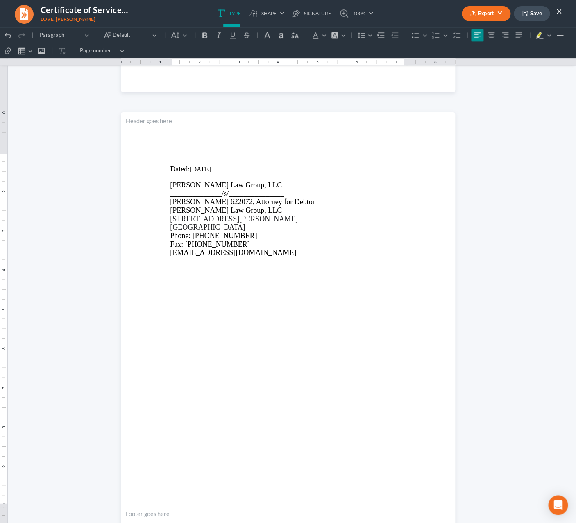
click at [562, 12] on div "Export PDF Word Client Doc Storage Save ×" at bounding box center [511, 14] width 117 height 18
click at [557, 14] on button "×" at bounding box center [559, 11] width 6 height 10
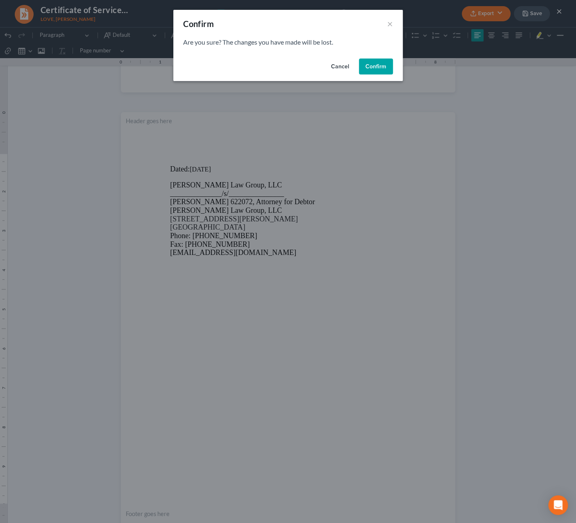
click at [373, 71] on button "Confirm" at bounding box center [376, 67] width 34 height 16
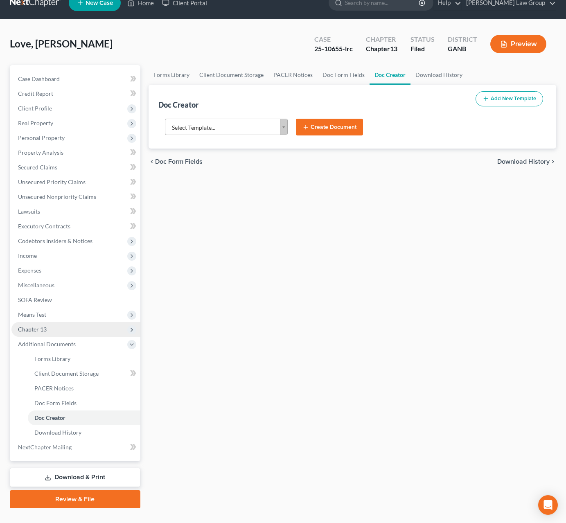
click at [48, 332] on span "Chapter 13" at bounding box center [75, 329] width 129 height 15
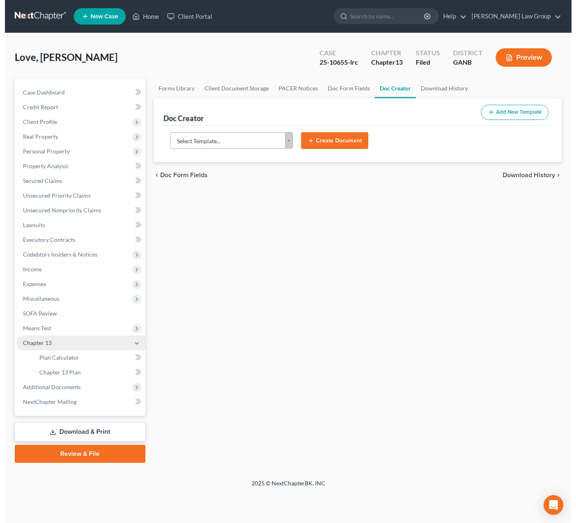
scroll to position [0, 0]
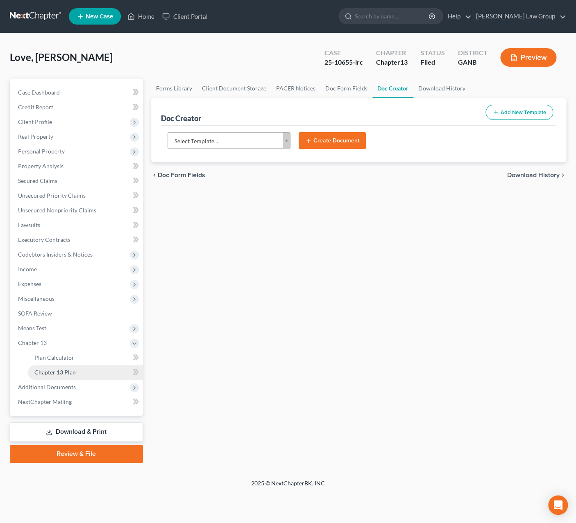
click at [74, 376] on link "Chapter 13 Plan" at bounding box center [85, 372] width 115 height 15
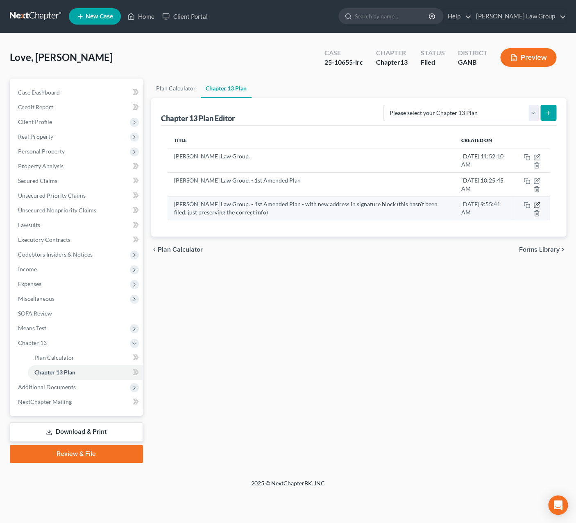
click at [535, 206] on icon "button" at bounding box center [536, 205] width 7 height 7
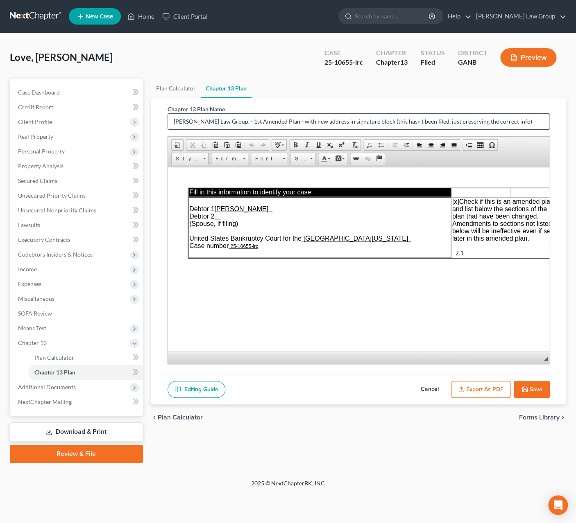
drag, startPoint x: 509, startPoint y: 121, endPoint x: 145, endPoint y: 120, distance: 364.3
click at [168, 120] on input "Saedi Law Group. - 1st Amended Plan - with new address in signature block (this…" at bounding box center [359, 122] width 382 height 16
type input "2nd amended plan - to make 2.1 effective"
click at [525, 390] on icon "button" at bounding box center [524, 389] width 7 height 7
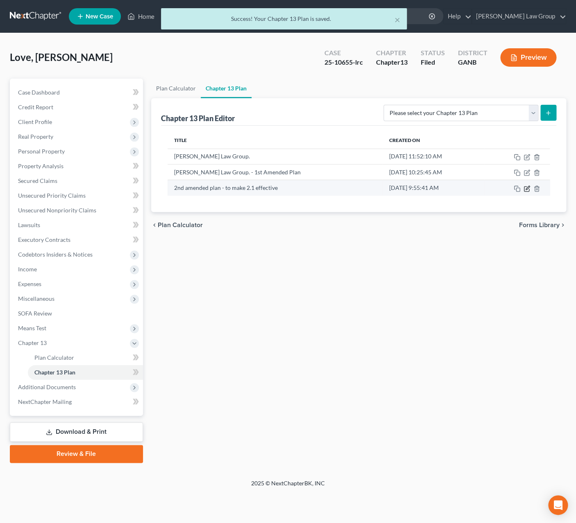
click at [525, 189] on icon "button" at bounding box center [526, 188] width 7 height 7
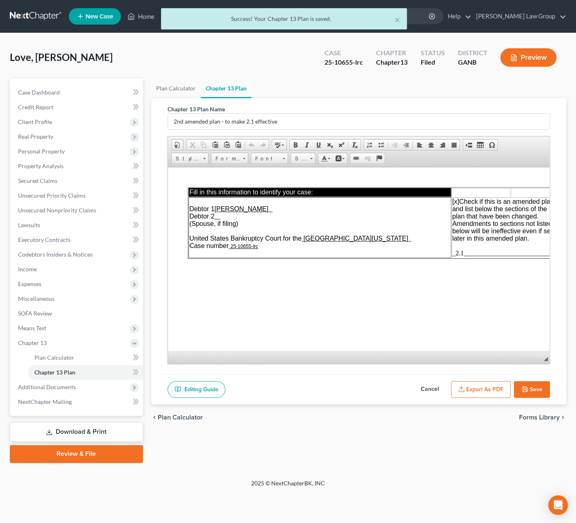
click at [504, 391] on button "Export as PDF" at bounding box center [480, 389] width 59 height 17
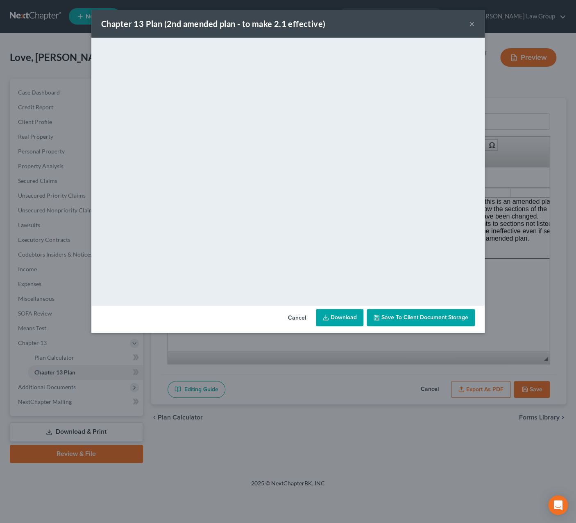
click at [351, 319] on link "Download" at bounding box center [339, 317] width 47 height 17
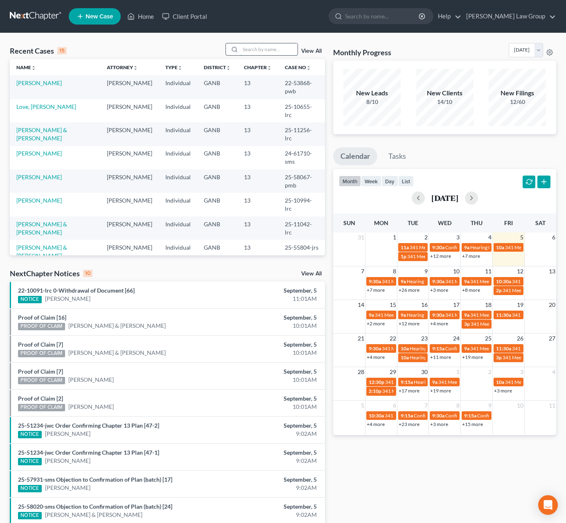
click at [240, 49] on input "search" at bounding box center [268, 49] width 57 height 12
type input "[PERSON_NAME]"
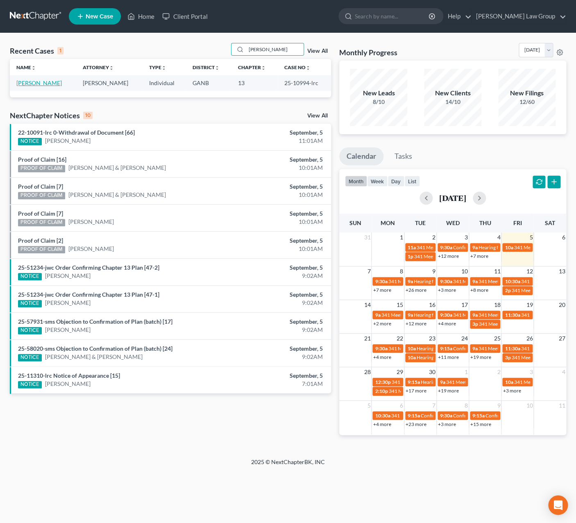
click at [41, 83] on link "[PERSON_NAME]" at bounding box center [38, 82] width 45 height 7
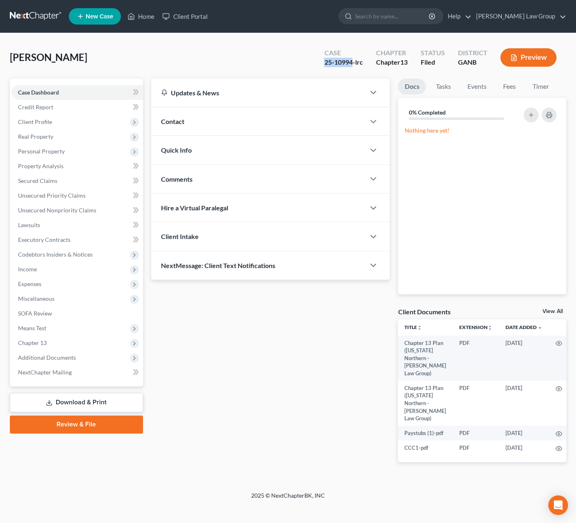
drag, startPoint x: 351, startPoint y: 64, endPoint x: 321, endPoint y: 64, distance: 29.9
click at [321, 64] on div "Case 25-10994-lrc" at bounding box center [343, 58] width 52 height 24
copy div "25-10994"
click at [37, 358] on span "Additional Documents" at bounding box center [47, 357] width 58 height 7
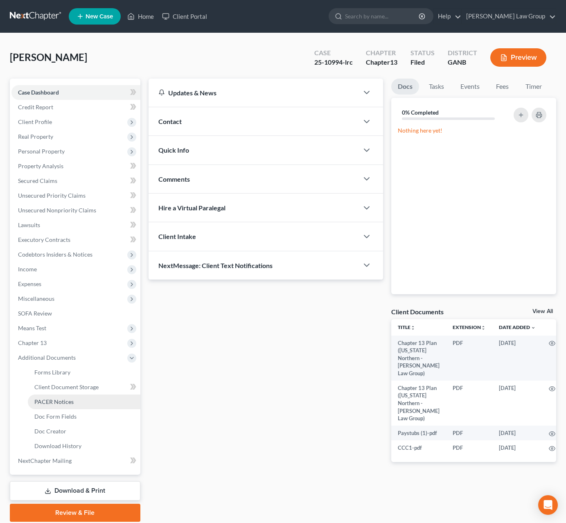
click at [52, 404] on span "PACER Notices" at bounding box center [53, 401] width 39 height 7
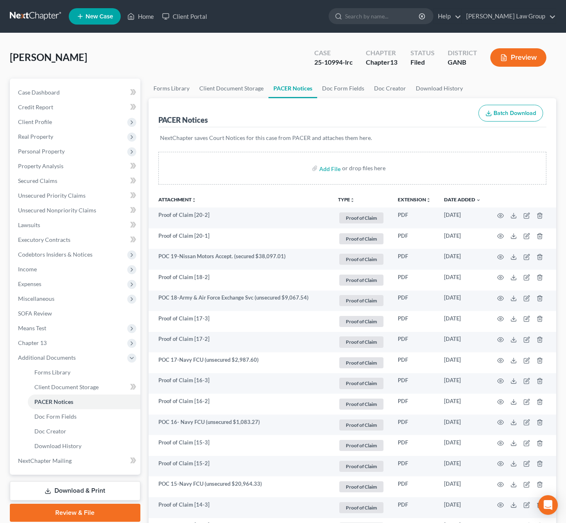
click at [346, 200] on button "TYPE unfold_more" at bounding box center [346, 199] width 17 height 5
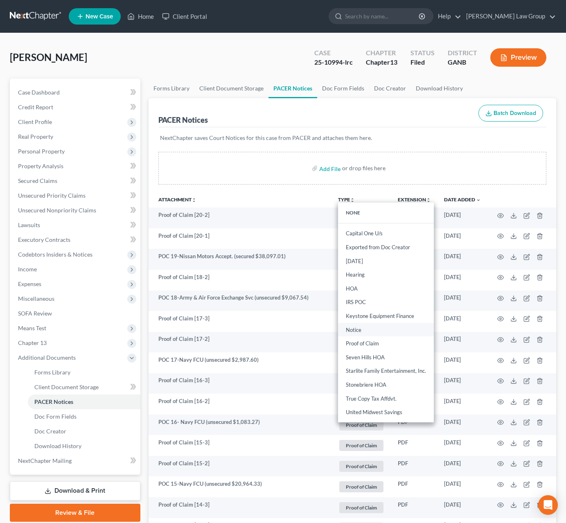
click at [379, 333] on link "Notice" at bounding box center [386, 330] width 96 height 14
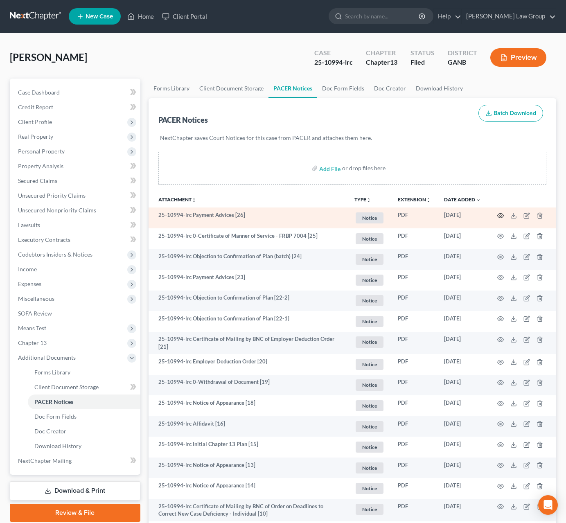
click at [504, 215] on icon "button" at bounding box center [500, 215] width 7 height 7
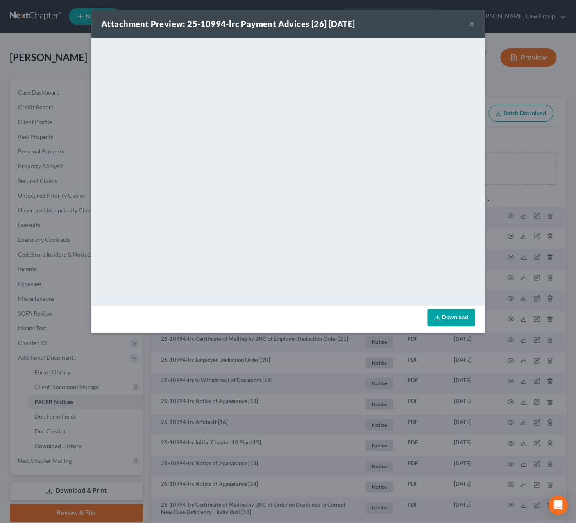
click at [470, 26] on button "×" at bounding box center [472, 24] width 6 height 10
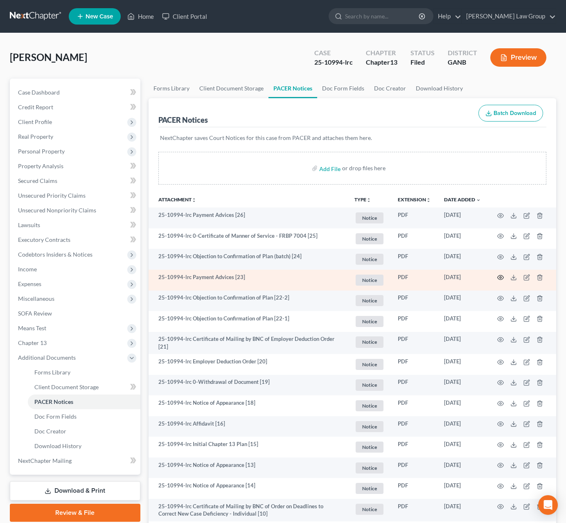
click at [499, 280] on icon "button" at bounding box center [501, 278] width 6 height 5
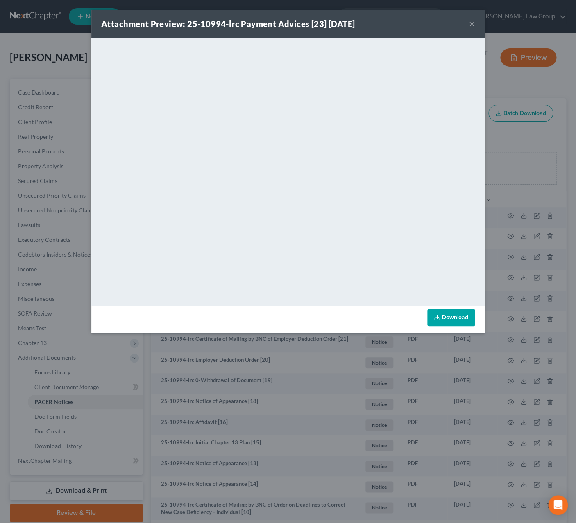
click at [474, 24] on button "×" at bounding box center [472, 24] width 6 height 10
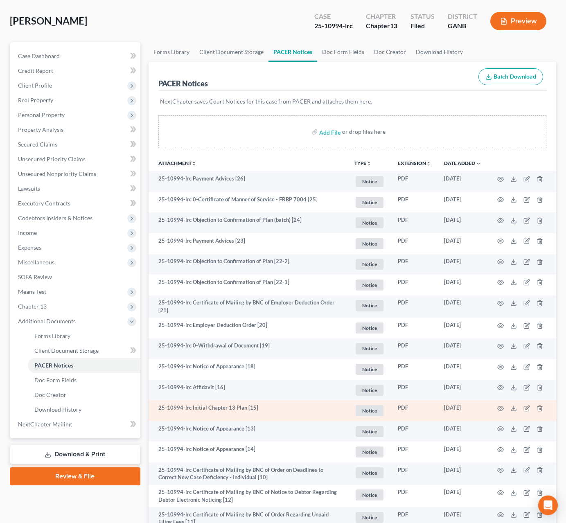
scroll to position [41, 0]
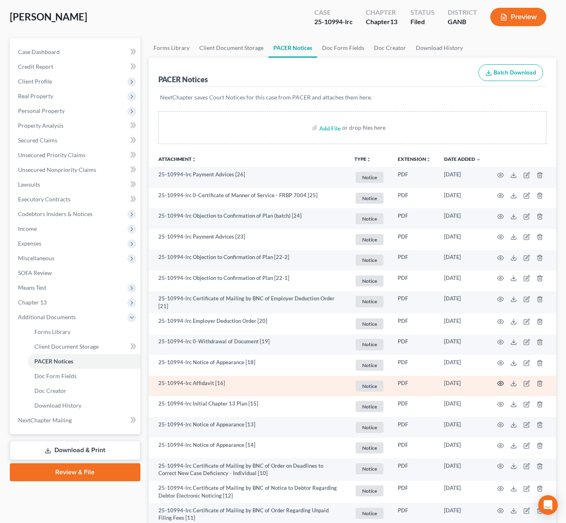
click at [502, 383] on icon "button" at bounding box center [500, 383] width 7 height 7
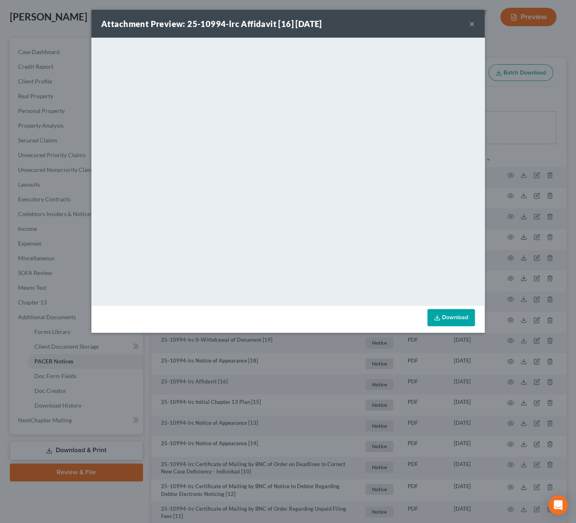
click at [475, 26] on div "Attachment Preview: 25-10994-lrc Affidavit [16] [DATE] ×" at bounding box center [287, 24] width 393 height 28
click at [470, 27] on button "×" at bounding box center [472, 24] width 6 height 10
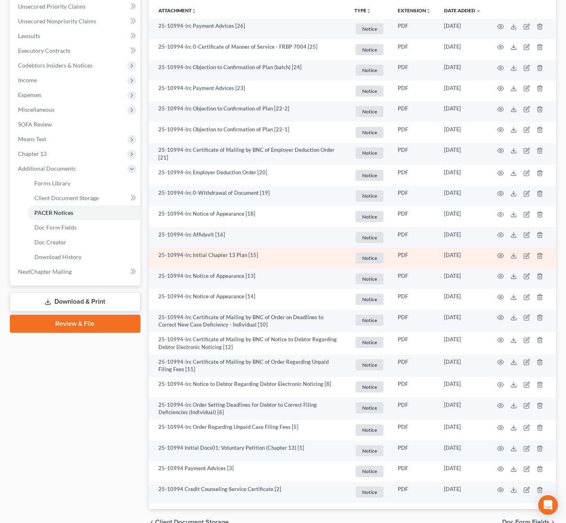
scroll to position [182, 0]
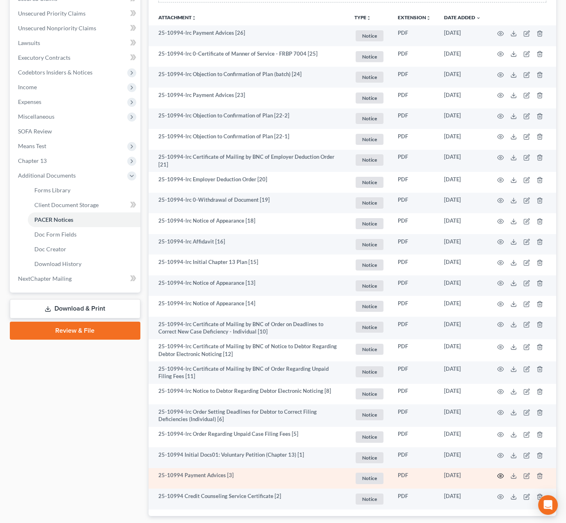
click at [500, 474] on icon "button" at bounding box center [500, 476] width 7 height 7
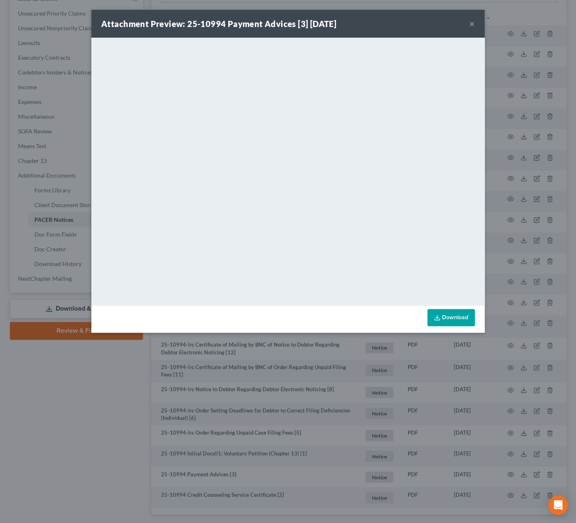
click at [470, 26] on button "×" at bounding box center [472, 24] width 6 height 10
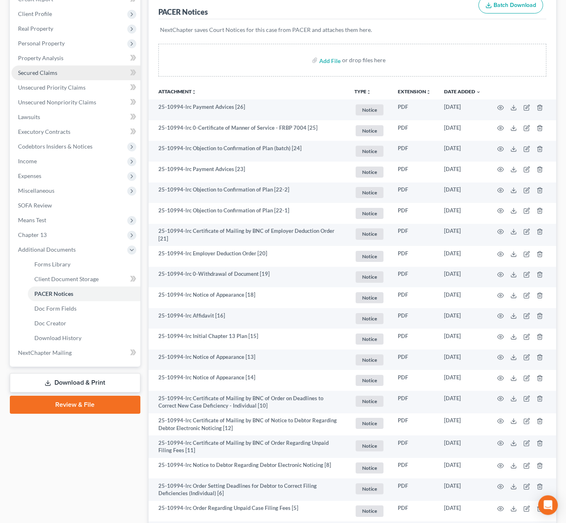
scroll to position [54, 0]
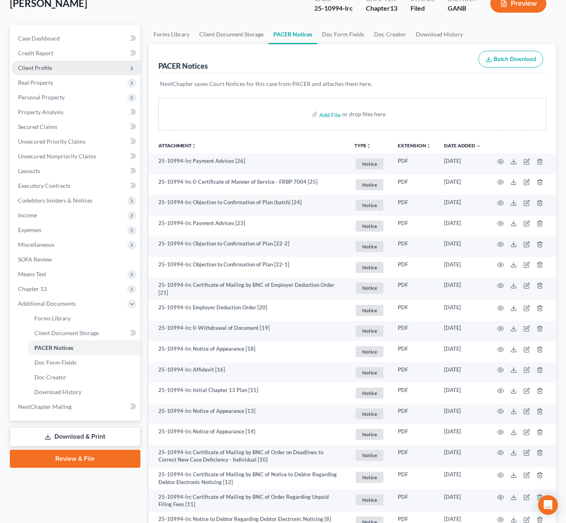
click at [50, 71] on span "Client Profile" at bounding box center [35, 67] width 34 height 7
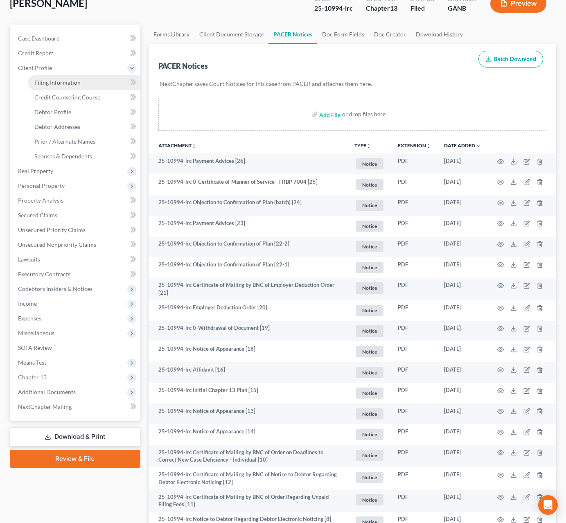
click at [51, 81] on span "Filing Information" at bounding box center [57, 82] width 46 height 7
select select "1"
select select "0"
select select "3"
select select "10"
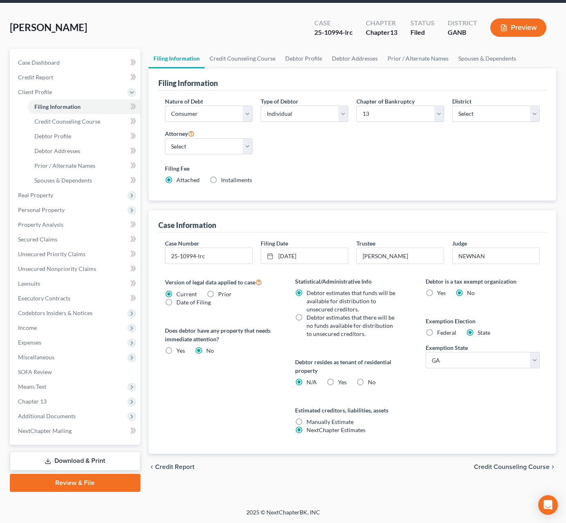
scroll to position [29, 0]
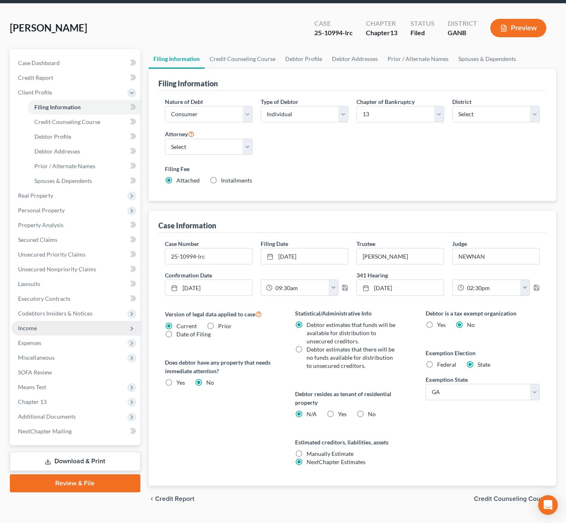
click at [50, 321] on span "Income" at bounding box center [75, 328] width 129 height 15
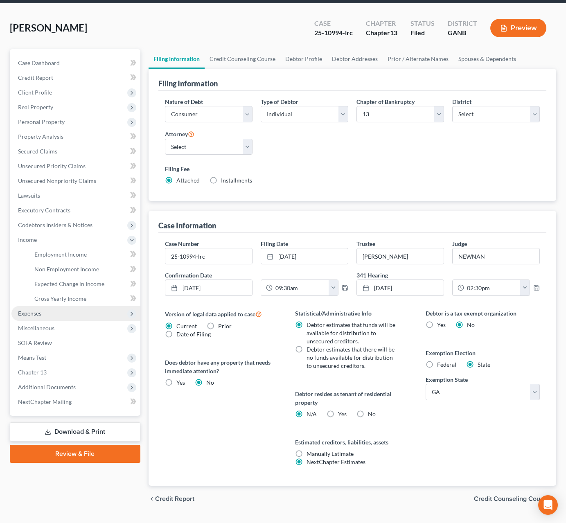
click at [61, 315] on span "Expenses" at bounding box center [75, 313] width 129 height 15
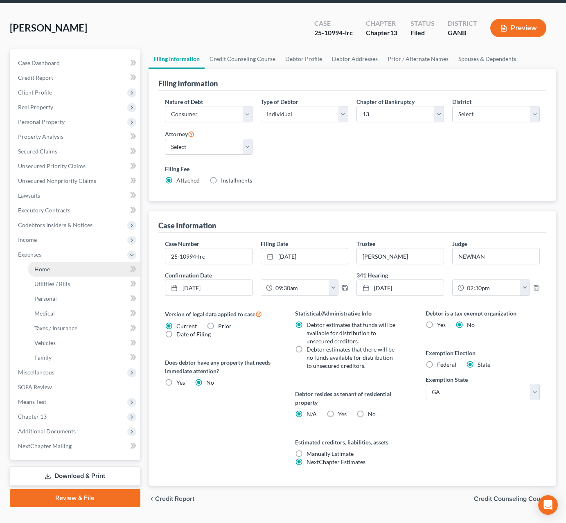
click at [62, 262] on link "Home" at bounding box center [84, 269] width 113 height 15
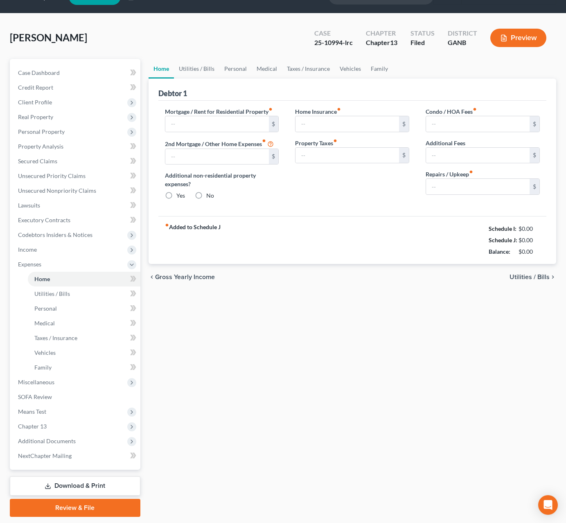
type input "2,900.00"
type input "0.00"
radio input "true"
type input "0.00"
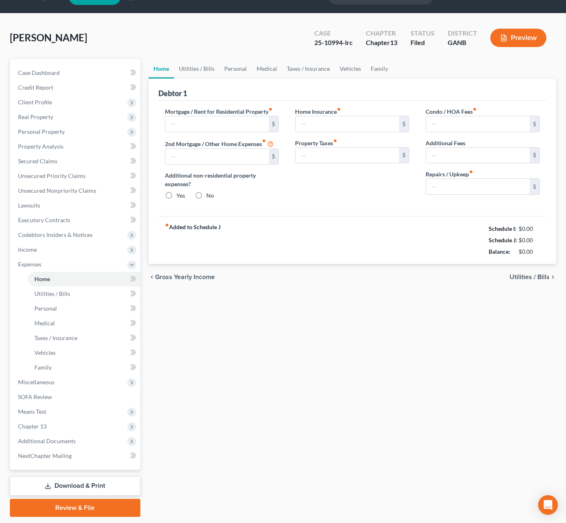
type input "21.00"
type input "0.00"
type input "150.00"
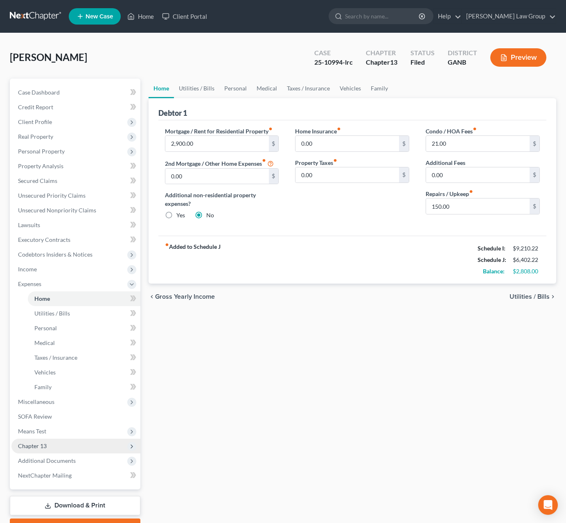
click at [56, 448] on span "Chapter 13" at bounding box center [75, 446] width 129 height 15
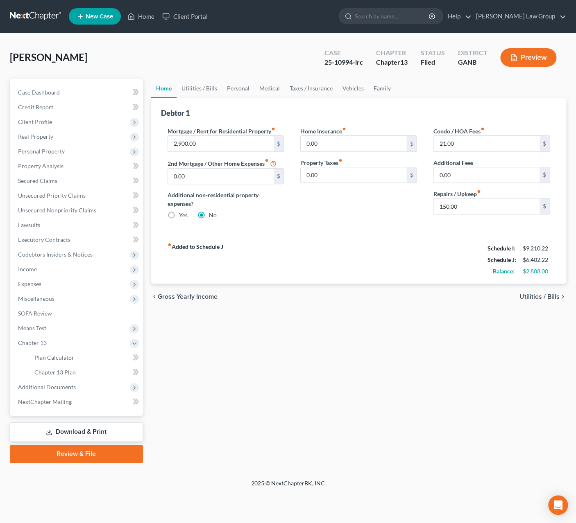
click at [544, 298] on span "Utilities / Bills" at bounding box center [539, 297] width 40 height 7
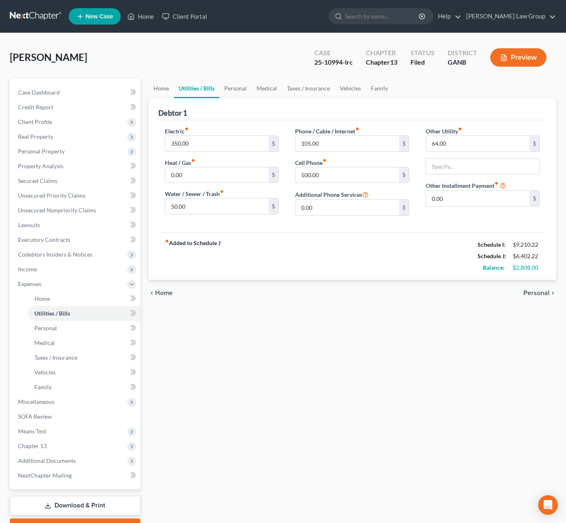
click at [527, 292] on span "Personal" at bounding box center [537, 293] width 26 height 7
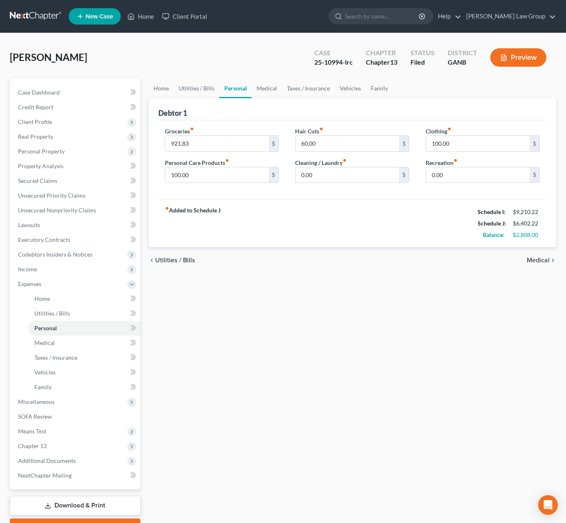
click at [549, 259] on span "Medical" at bounding box center [538, 260] width 23 height 7
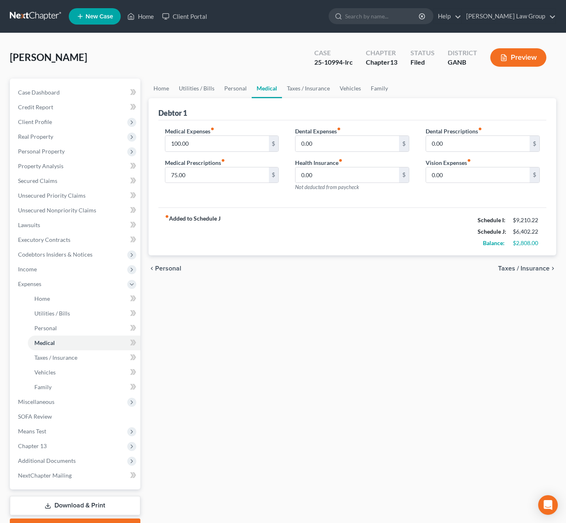
click at [543, 268] on span "Taxes / Insurance" at bounding box center [524, 268] width 52 height 7
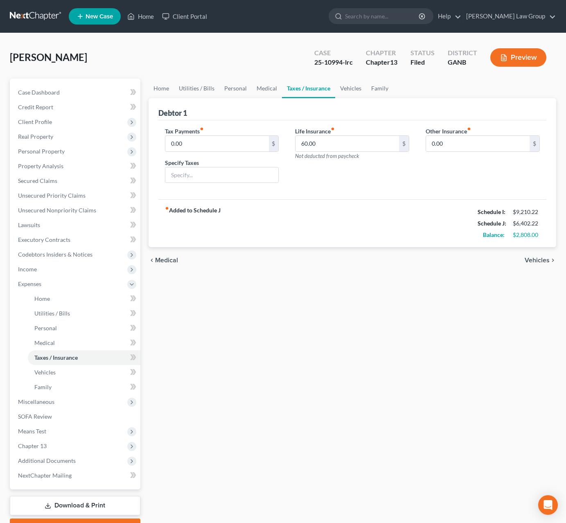
click at [545, 264] on span "Vehicles" at bounding box center [537, 260] width 25 height 7
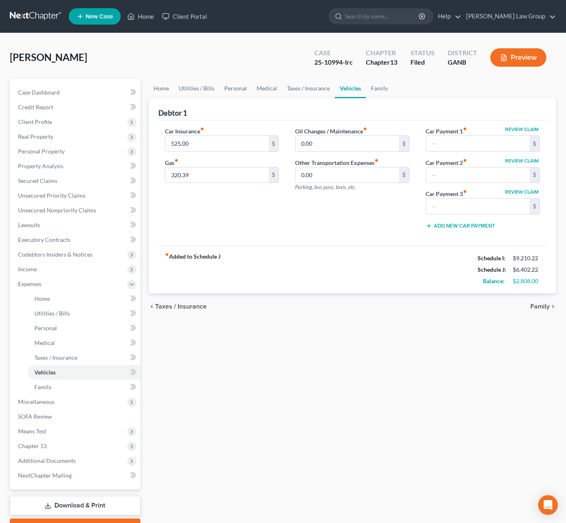
click at [539, 308] on span "Family" at bounding box center [540, 306] width 19 height 7
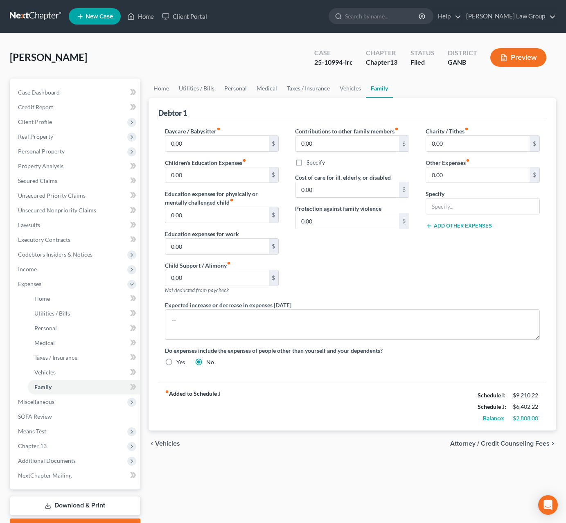
click at [175, 447] on span "Vehicles" at bounding box center [167, 443] width 25 height 7
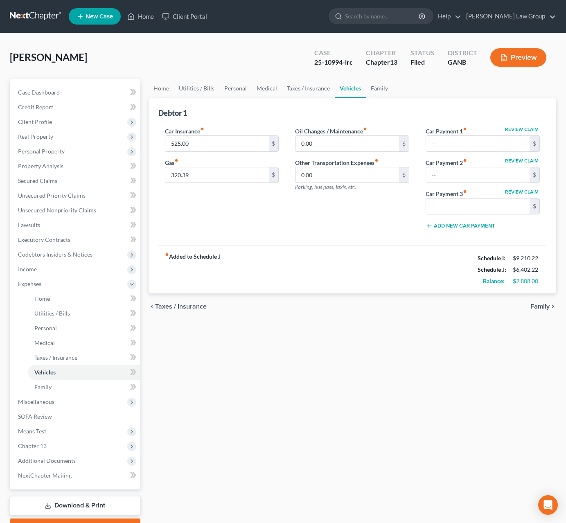
click at [195, 308] on span "Taxes / Insurance" at bounding box center [181, 306] width 52 height 7
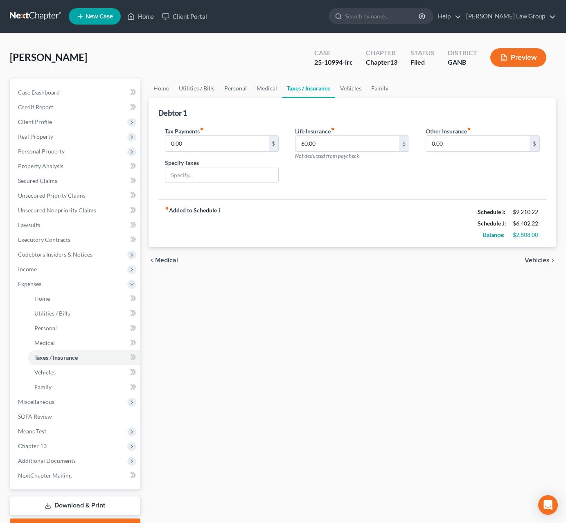
click at [165, 259] on span "Medical" at bounding box center [166, 260] width 23 height 7
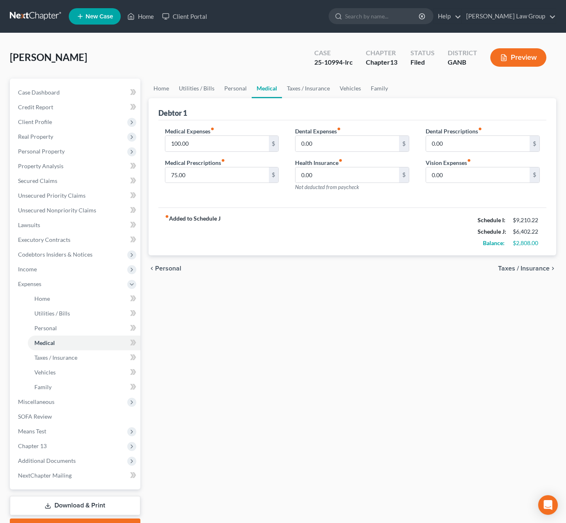
click at [163, 271] on span "Personal" at bounding box center [168, 268] width 26 height 7
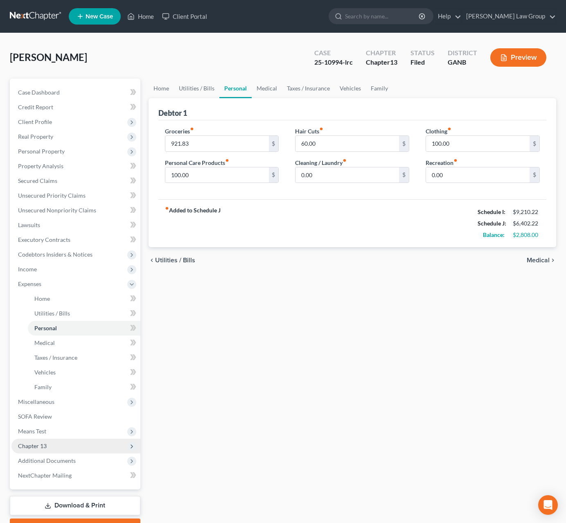
click at [41, 452] on span "Chapter 13" at bounding box center [75, 446] width 129 height 15
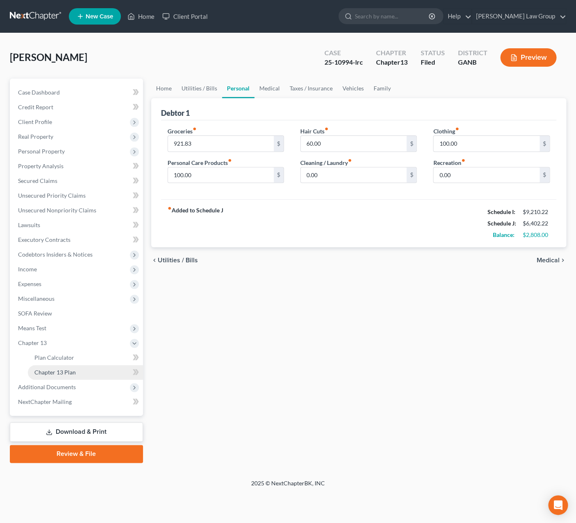
click at [59, 367] on link "Chapter 13 Plan" at bounding box center [85, 372] width 115 height 15
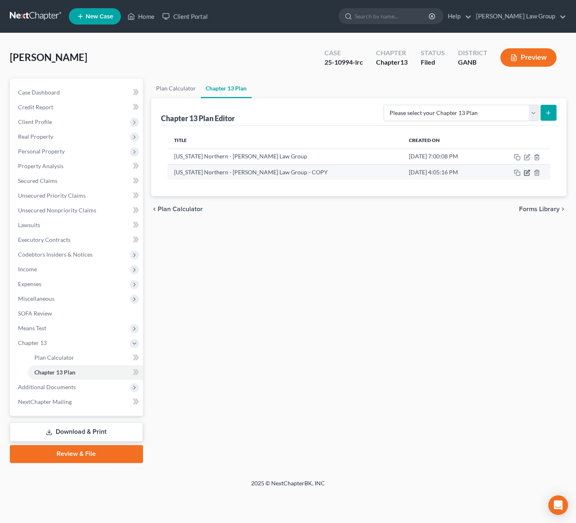
click at [529, 174] on icon "button" at bounding box center [526, 172] width 7 height 7
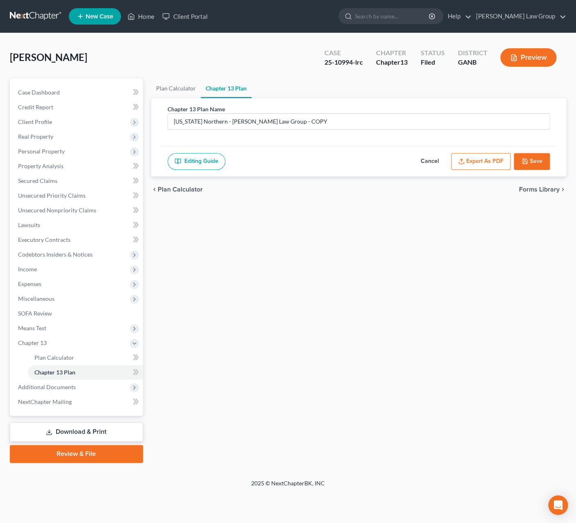
click at [433, 163] on button "Cancel" at bounding box center [429, 161] width 36 height 17
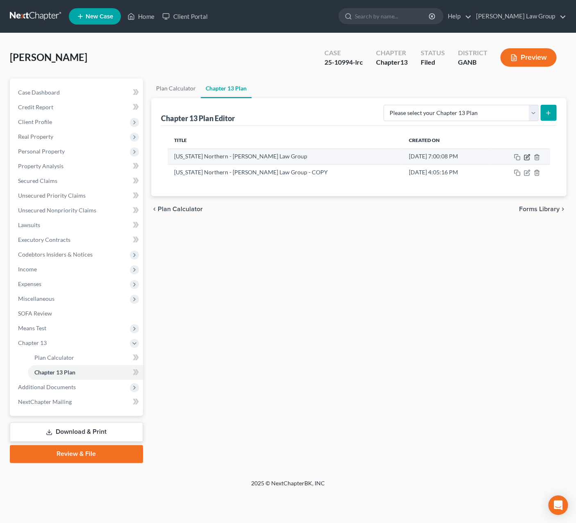
click at [524, 157] on icon "button" at bounding box center [526, 157] width 7 height 7
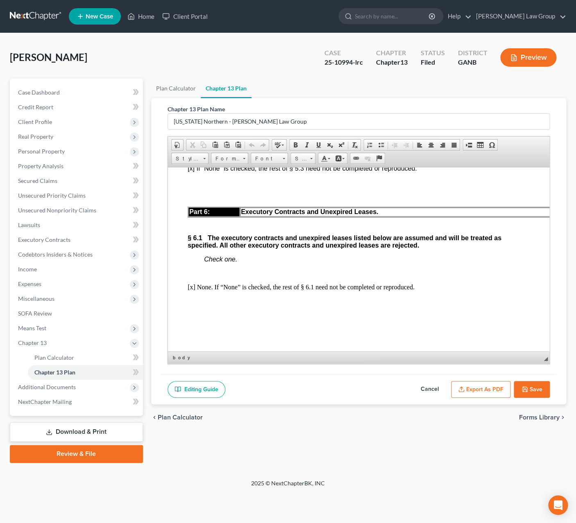
scroll to position [3545, 0]
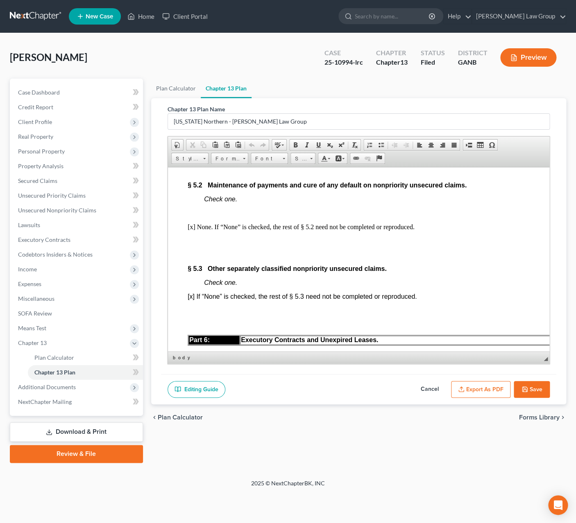
click at [429, 389] on button "Cancel" at bounding box center [429, 389] width 36 height 17
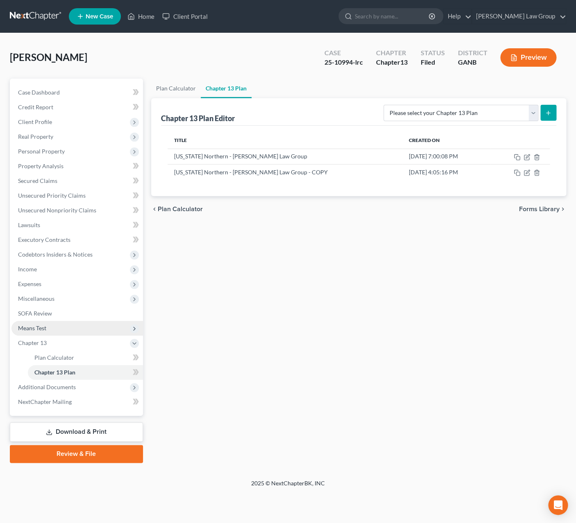
click at [55, 325] on span "Means Test" at bounding box center [76, 328] width 131 height 15
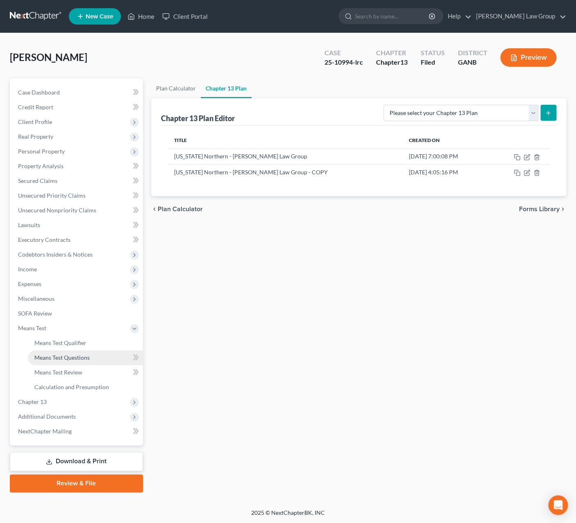
click at [91, 355] on link "Means Test Questions" at bounding box center [85, 357] width 115 height 15
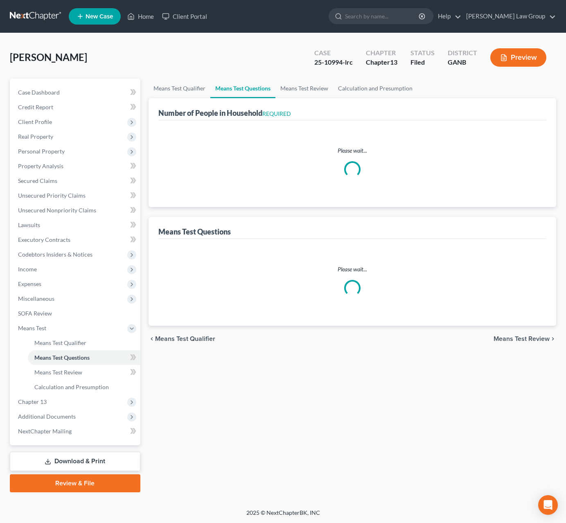
select select "0"
select select "60"
select select "1"
select select "60"
select select "1"
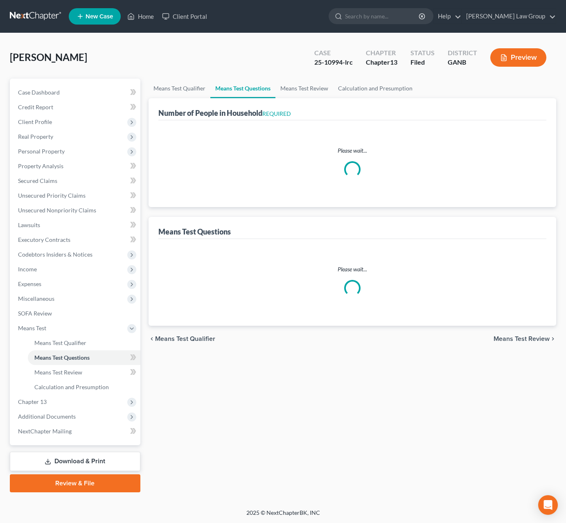
select select "60"
select select "1"
select select "60"
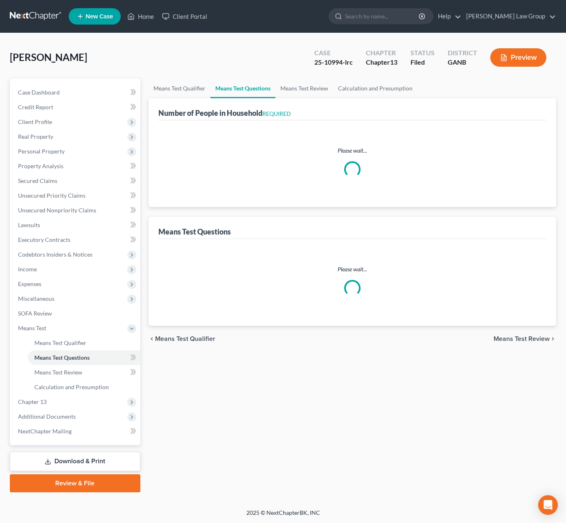
select select "0"
select select "60"
select select "4"
select select "5"
select select "0"
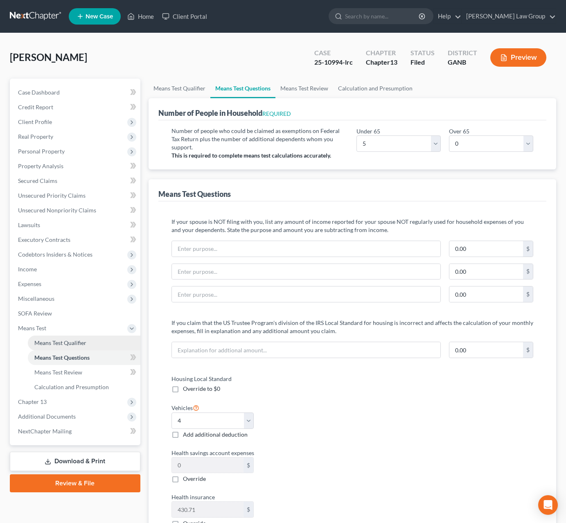
click at [78, 344] on span "Means Test Qualifier" at bounding box center [60, 342] width 52 height 7
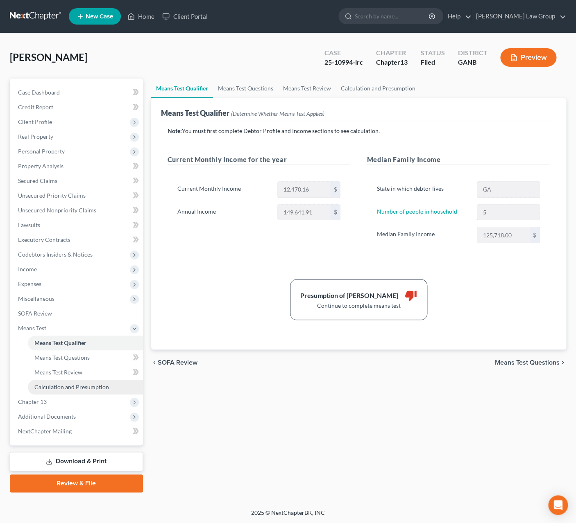
click at [98, 388] on span "Calculation and Presumption" at bounding box center [71, 387] width 75 height 7
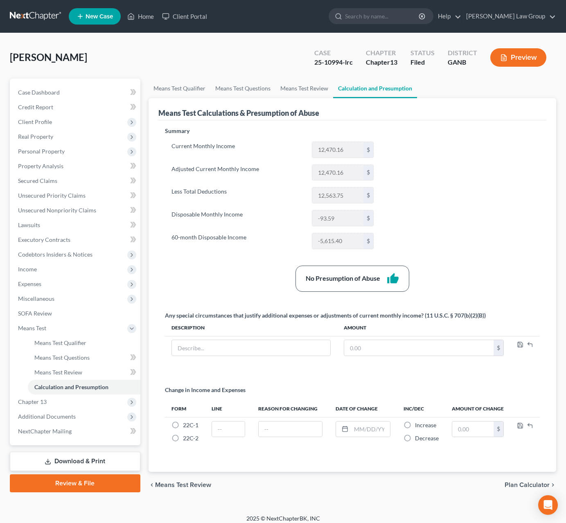
click at [535, 50] on button "Preview" at bounding box center [518, 57] width 56 height 18
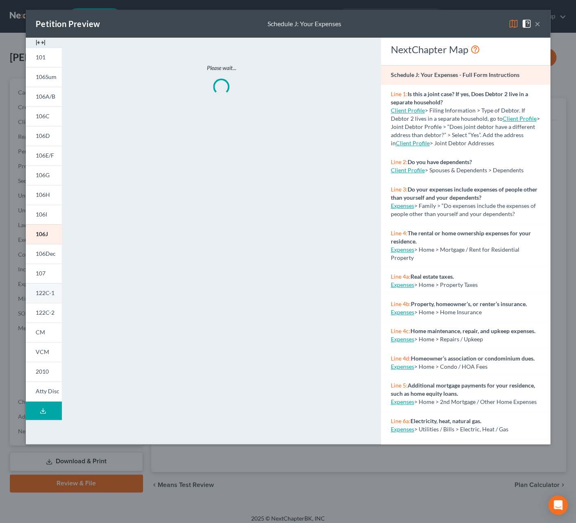
click at [55, 294] on link "122C-1" at bounding box center [44, 293] width 36 height 20
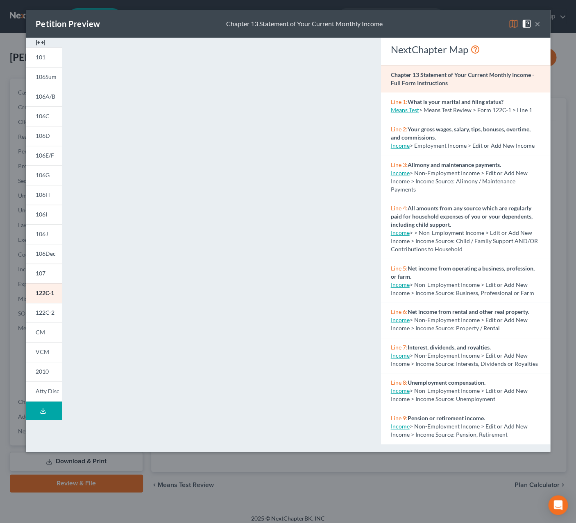
click at [539, 25] on button "×" at bounding box center [537, 24] width 6 height 10
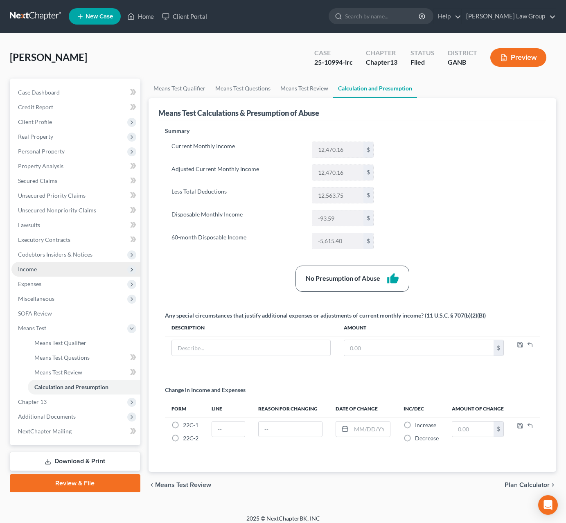
click at [49, 267] on span "Income" at bounding box center [75, 269] width 129 height 15
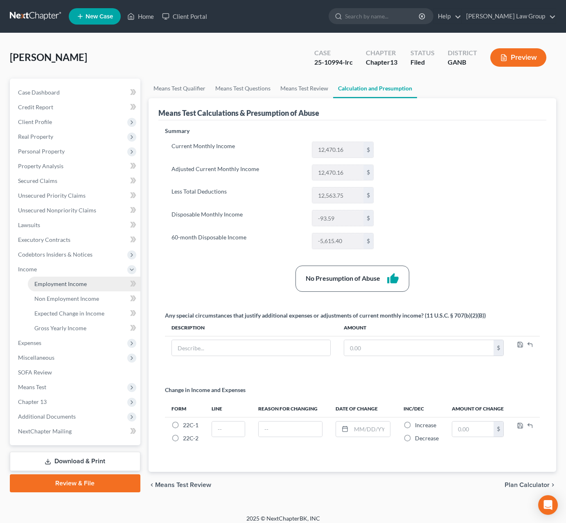
click at [76, 285] on span "Employment Income" at bounding box center [60, 283] width 52 height 7
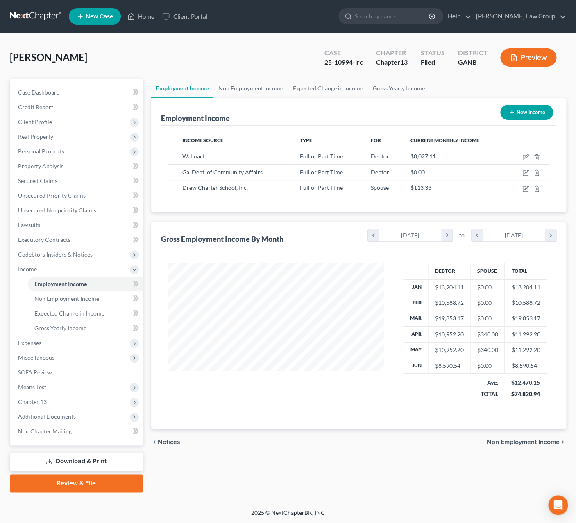
scroll to position [148, 233]
click at [526, 191] on icon "button" at bounding box center [525, 188] width 7 height 7
select select "0"
select select "10"
select select "0"
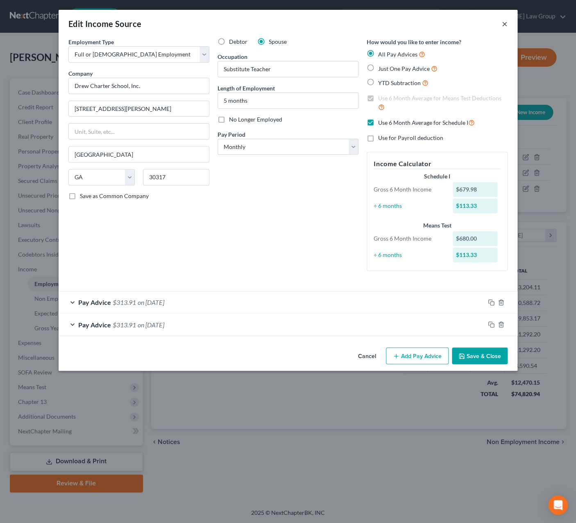
click at [504, 29] on button "×" at bounding box center [504, 24] width 6 height 10
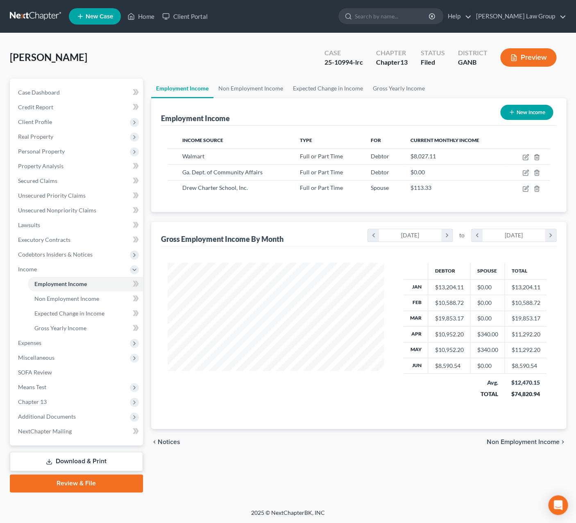
click at [522, 54] on button "Preview" at bounding box center [528, 57] width 56 height 18
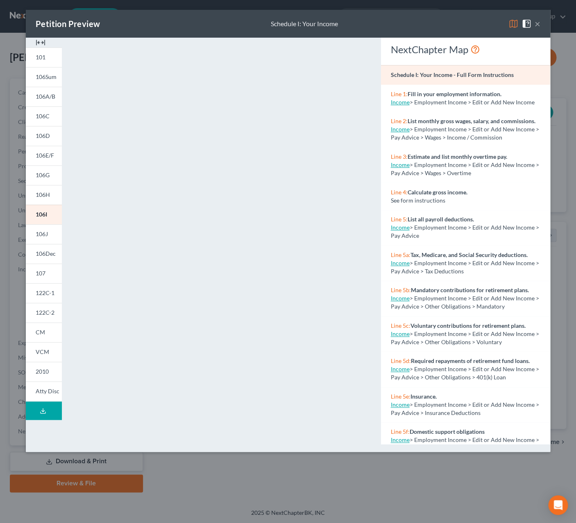
click at [539, 25] on button "×" at bounding box center [537, 24] width 6 height 10
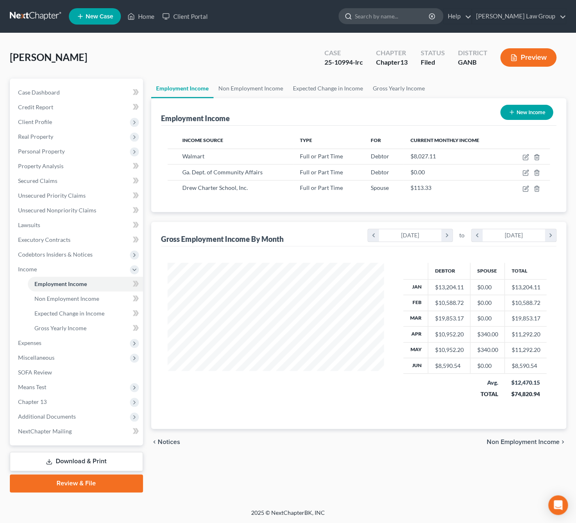
click at [396, 20] on input "search" at bounding box center [392, 16] width 75 height 15
type input "[PERSON_NAME]"
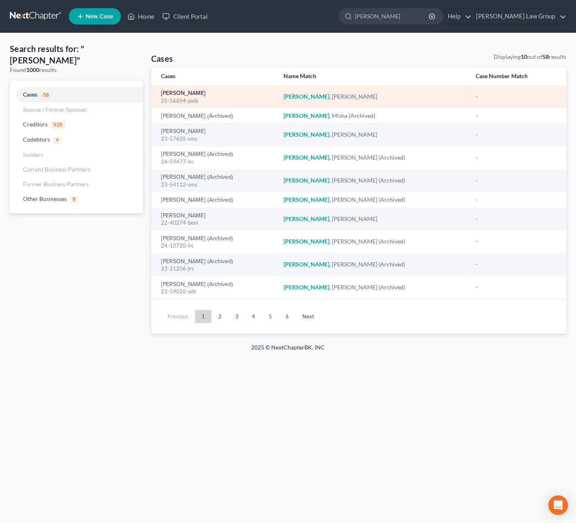
click at [186, 95] on link "[PERSON_NAME]" at bounding box center [183, 93] width 45 height 6
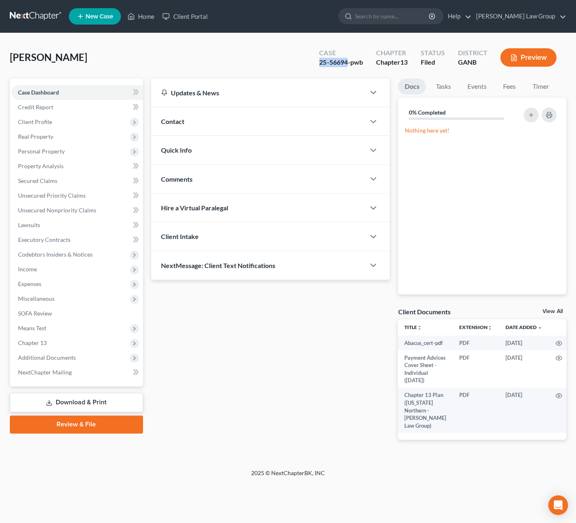
drag, startPoint x: 347, startPoint y: 64, endPoint x: 314, endPoint y: 65, distance: 33.2
click at [314, 65] on div "Case 25-56694-pwb" at bounding box center [340, 58] width 56 height 24
copy div "25-56694"
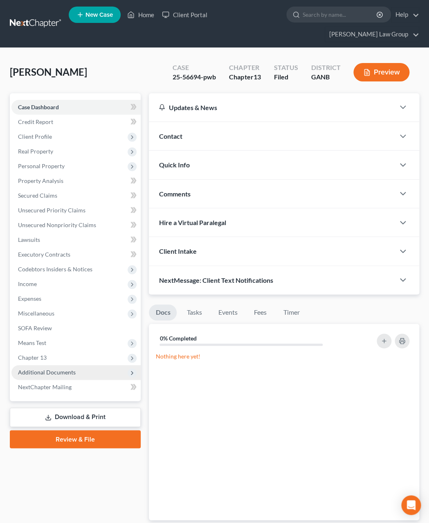
click at [28, 369] on span "Additional Documents" at bounding box center [47, 372] width 58 height 7
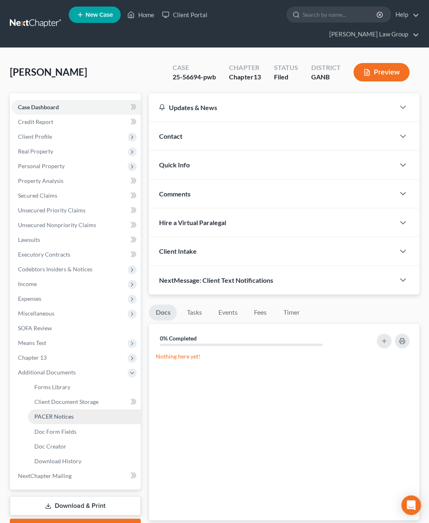
drag, startPoint x: 60, startPoint y: 405, endPoint x: 66, endPoint y: 402, distance: 6.2
click at [60, 413] on span "PACER Notices" at bounding box center [53, 416] width 39 height 7
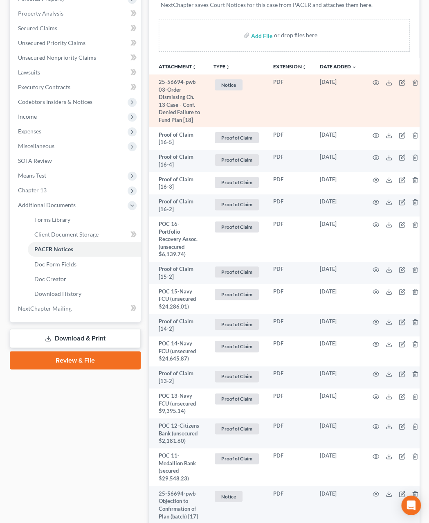
scroll to position [169, 0]
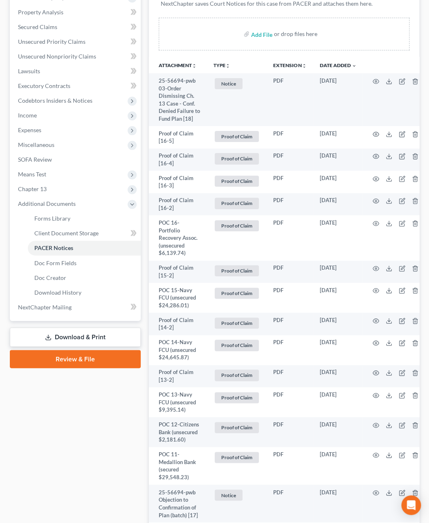
click at [222, 63] on button "TYPE unfold_more" at bounding box center [222, 65] width 17 height 5
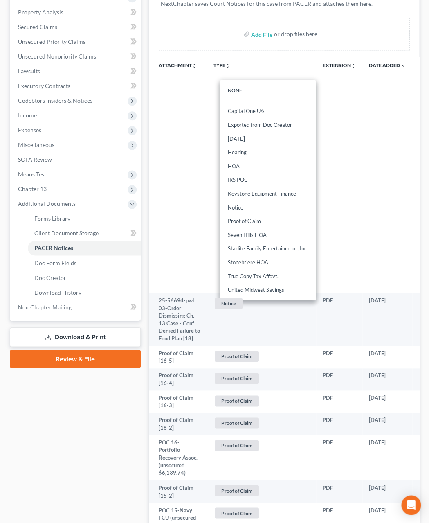
click at [197, 232] on th "Attachment unfold_more expand_more expand_less" at bounding box center [178, 175] width 58 height 236
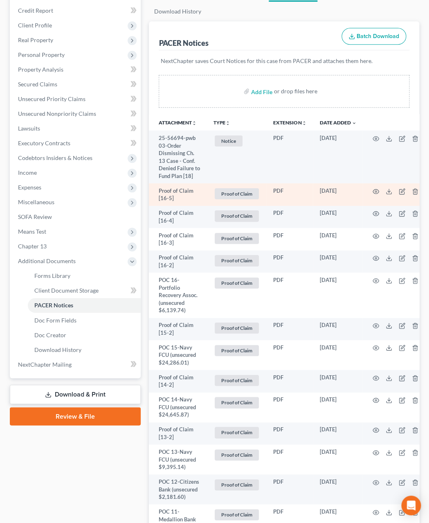
scroll to position [95, 0]
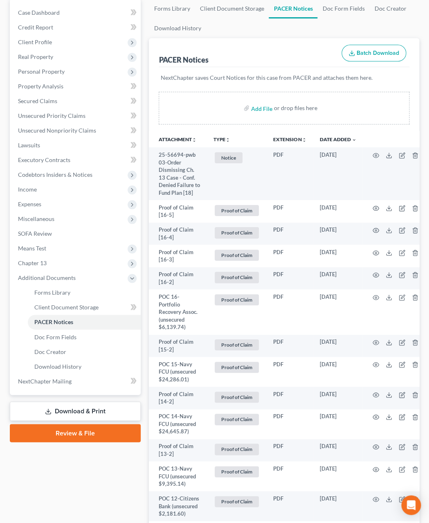
click at [226, 138] on icon "unfold_more" at bounding box center [228, 140] width 5 height 5
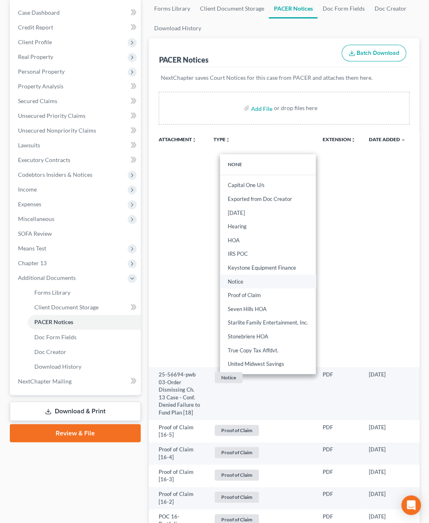
click at [252, 275] on link "Notice" at bounding box center [268, 282] width 96 height 14
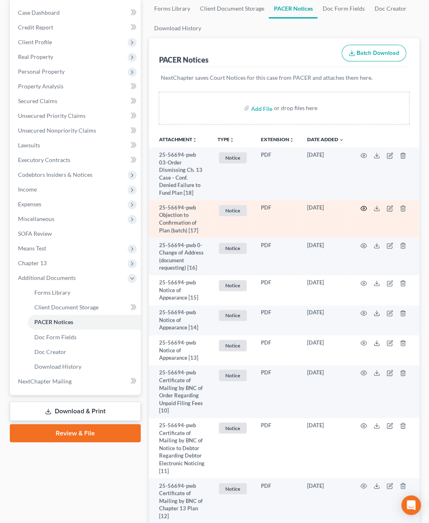
click at [365, 208] on circle "button" at bounding box center [364, 209] width 2 height 2
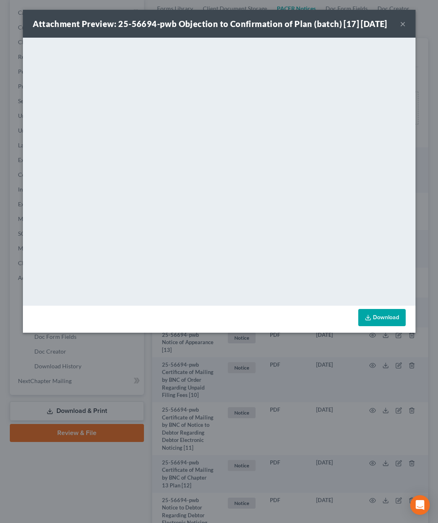
click at [388, 29] on div "Attachment Preview: 25-56694-pwb Objection to Confirmation of Plan (batch) [17]…" at bounding box center [210, 23] width 355 height 11
click at [403, 29] on button "×" at bounding box center [403, 24] width 6 height 10
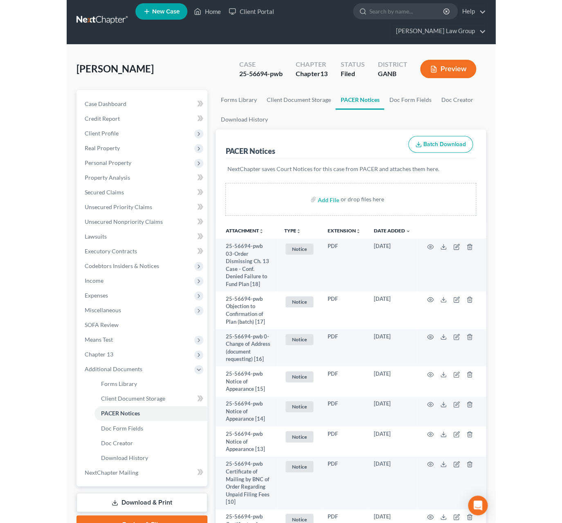
scroll to position [7, 0]
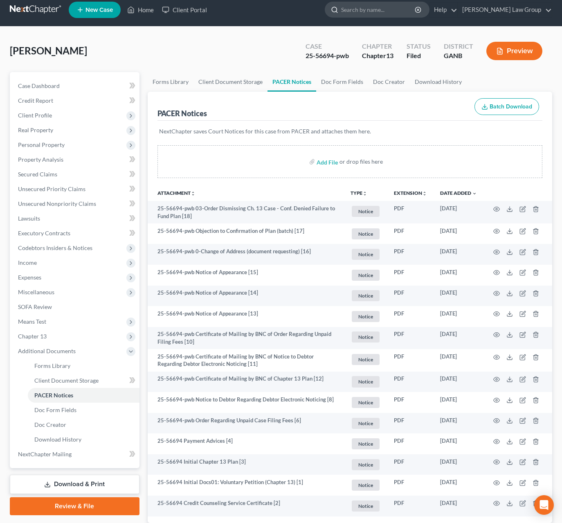
click at [391, 11] on input "search" at bounding box center [378, 9] width 75 height 15
